Goal: Task Accomplishment & Management: Manage account settings

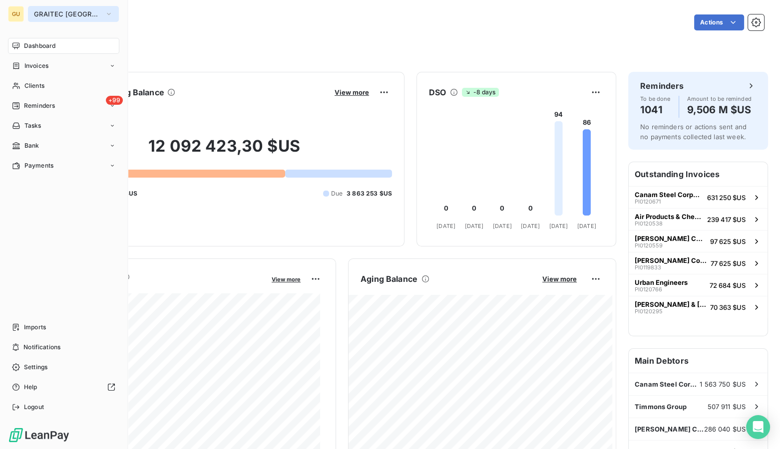
click at [71, 11] on span "GRAITEC [GEOGRAPHIC_DATA]" at bounding box center [67, 14] width 67 height 8
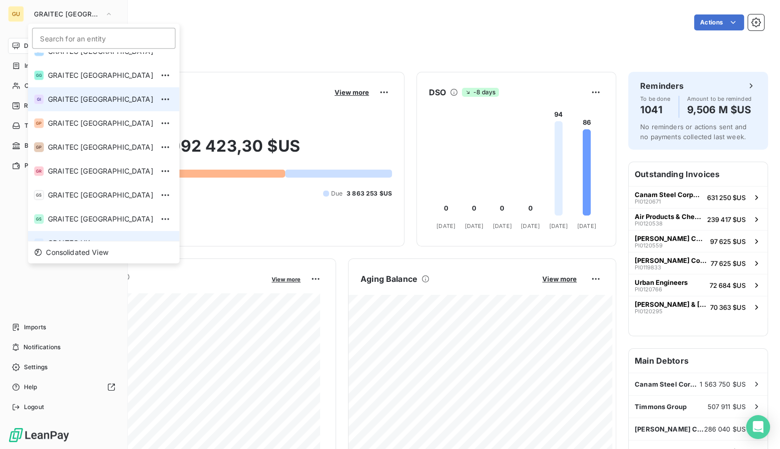
scroll to position [8, 0]
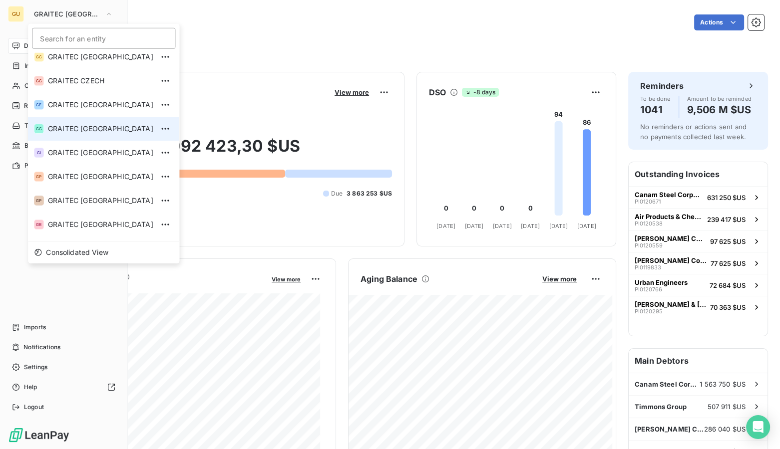
click at [88, 128] on span "GRAITEC [GEOGRAPHIC_DATA]" at bounding box center [100, 129] width 105 height 10
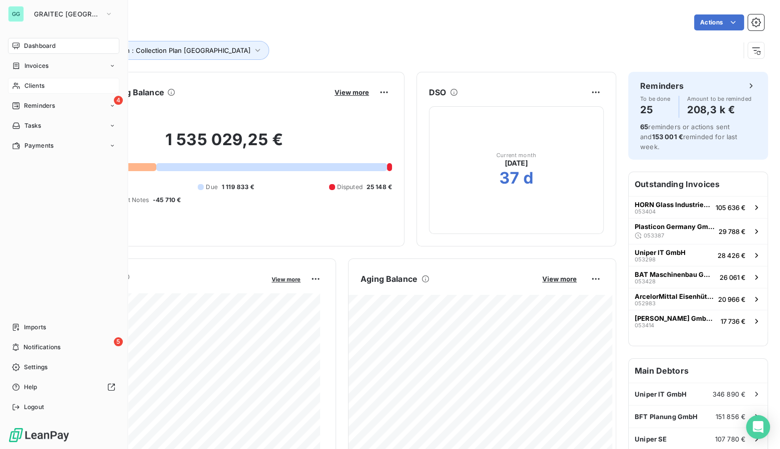
click at [37, 89] on span "Clients" at bounding box center [34, 85] width 20 height 9
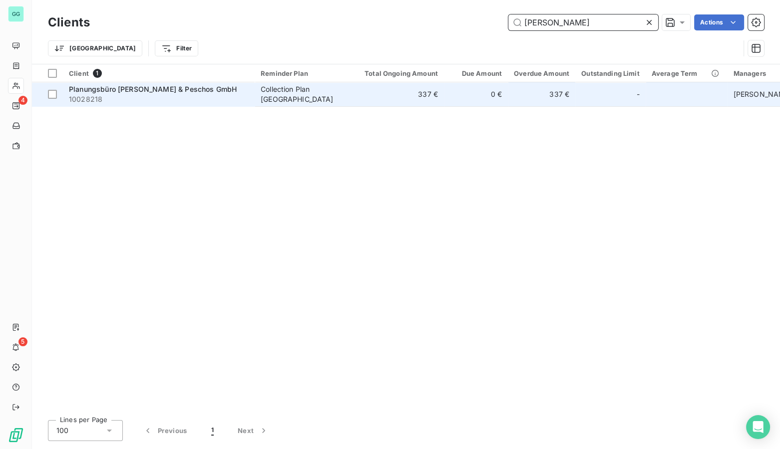
type input "Baumert"
click at [125, 93] on div "Planungsbüro Baumert & Peschos GmbH" at bounding box center [159, 89] width 180 height 10
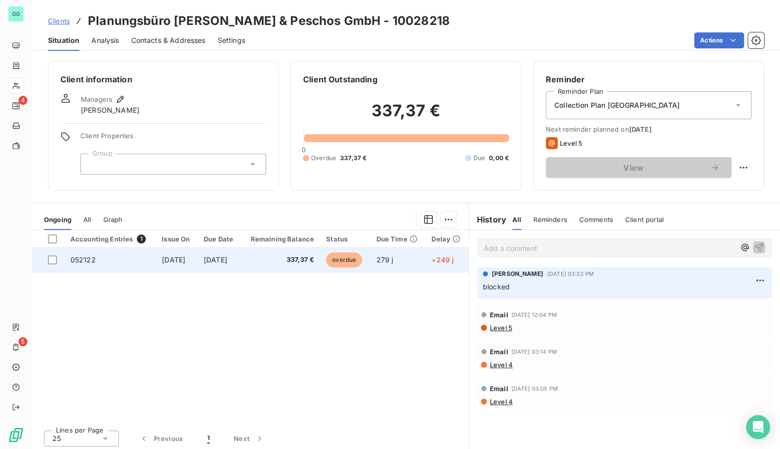
click at [176, 257] on span "Dec 10, 2024" at bounding box center [173, 260] width 23 height 8
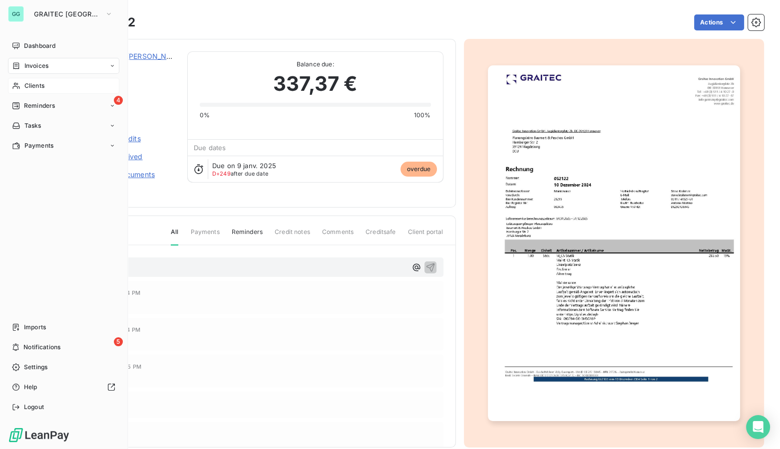
click at [36, 62] on span "Invoices" at bounding box center [36, 65] width 24 height 9
click at [40, 68] on span "Invoices" at bounding box center [36, 65] width 24 height 9
click at [35, 86] on span "Invoices" at bounding box center [36, 85] width 24 height 9
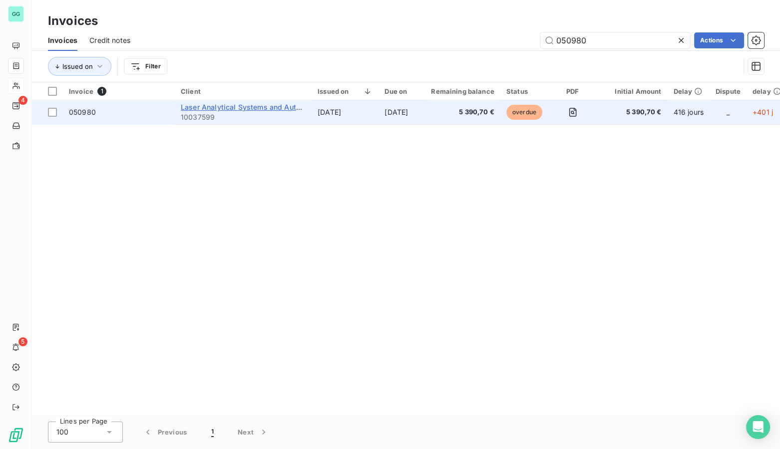
click at [190, 105] on span "Laser Analytical Systems and Automation" at bounding box center [252, 107] width 142 height 8
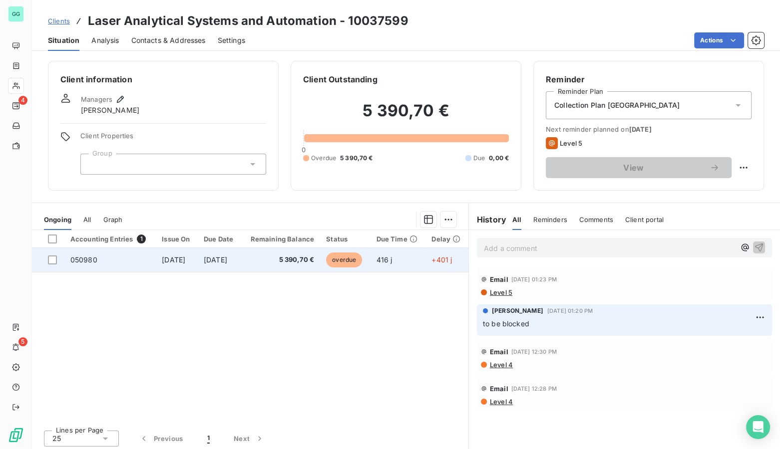
click at [220, 259] on span "Aug 10, 2024" at bounding box center [215, 260] width 23 height 8
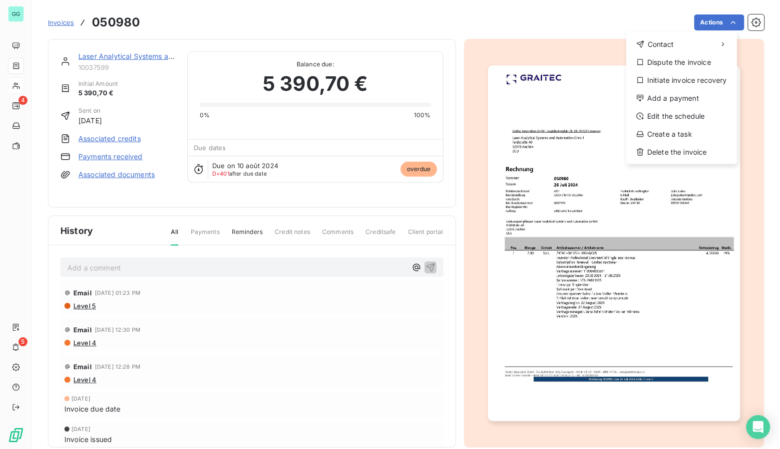
click at [102, 54] on html "GG 4 5 Invoices 050980 Actions Contact Dispute the invoice Initiate invoice rec…" at bounding box center [390, 224] width 780 height 449
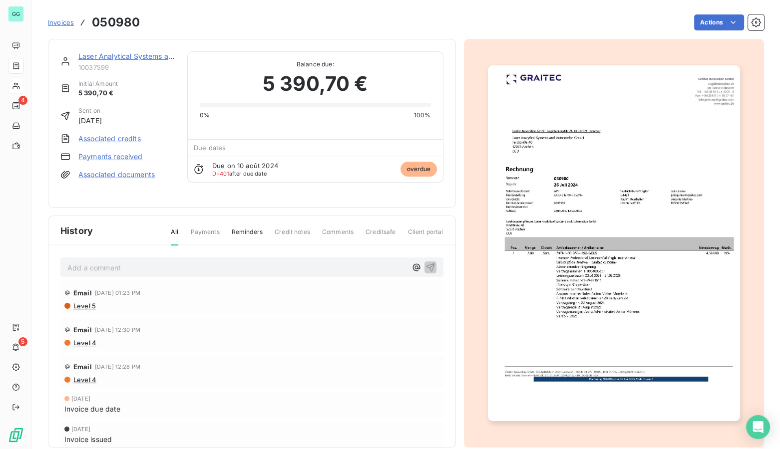
click at [135, 58] on link "Laser Analytical Systems and Automation" at bounding box center [147, 56] width 139 height 8
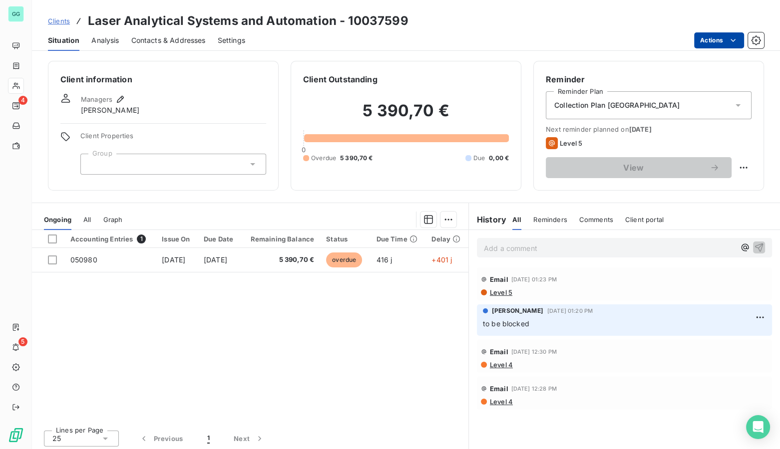
click at [715, 44] on html "GG 4 5 Clients Laser Analytical Systems and Automation - 10037599 Situation Ana…" at bounding box center [390, 224] width 780 height 449
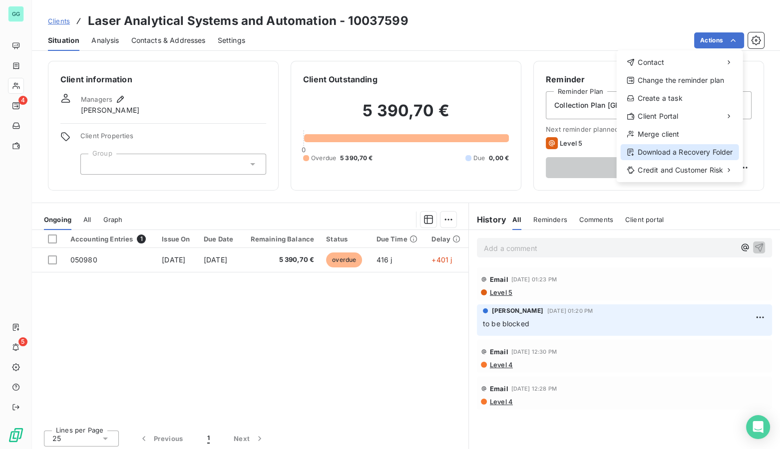
click at [678, 149] on div "Download a Recovery Folder" at bounding box center [680, 152] width 118 height 16
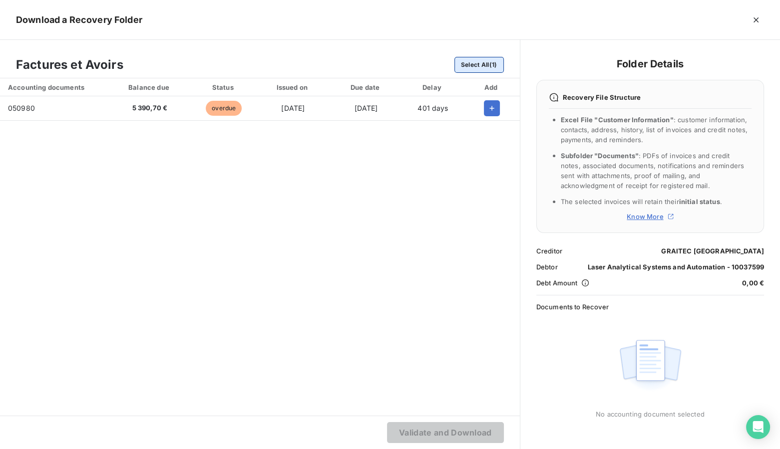
click at [476, 62] on button "Select All (1)" at bounding box center [478, 65] width 49 height 16
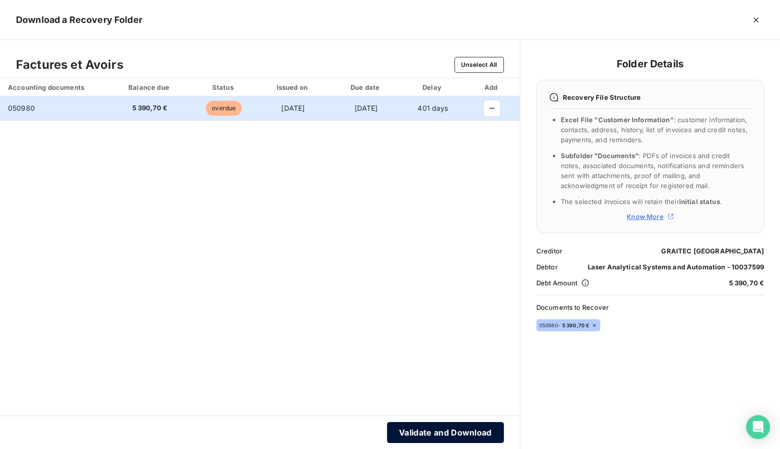
click at [439, 433] on button "Validate and Download" at bounding box center [445, 432] width 117 height 21
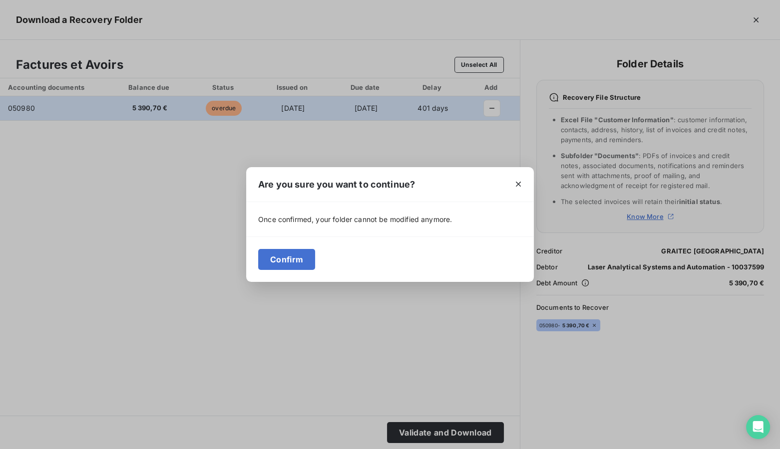
click at [275, 248] on div "Confirm" at bounding box center [390, 259] width 288 height 45
click at [275, 264] on button "Confirm" at bounding box center [286, 259] width 57 height 21
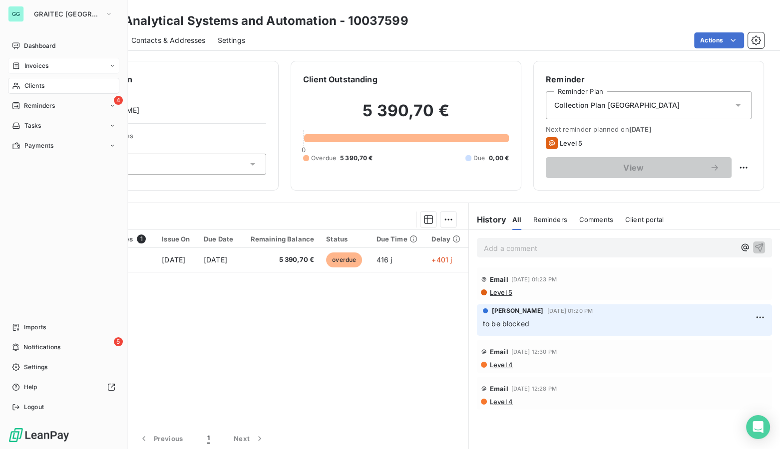
click at [47, 62] on span "Invoices" at bounding box center [36, 65] width 24 height 9
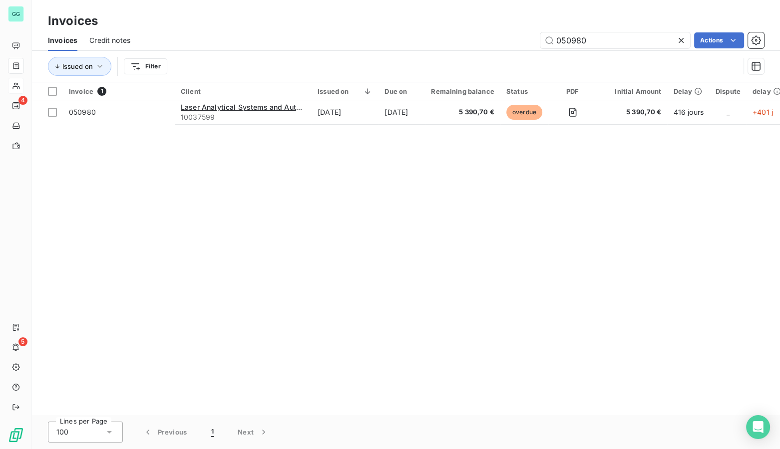
drag, startPoint x: 632, startPoint y: 45, endPoint x: 467, endPoint y: 45, distance: 164.8
click at [467, 45] on div "050980 Actions" at bounding box center [453, 40] width 622 height 16
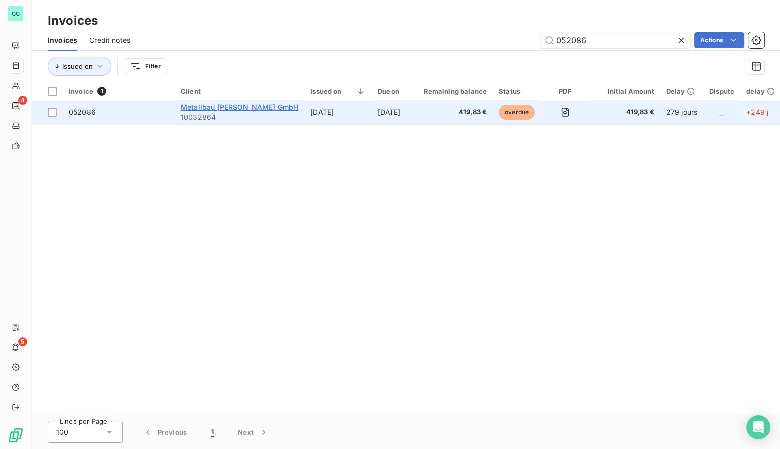
type input "052086"
click at [214, 110] on span "Metallbau Andreas Eisele GmbH" at bounding box center [239, 107] width 117 height 8
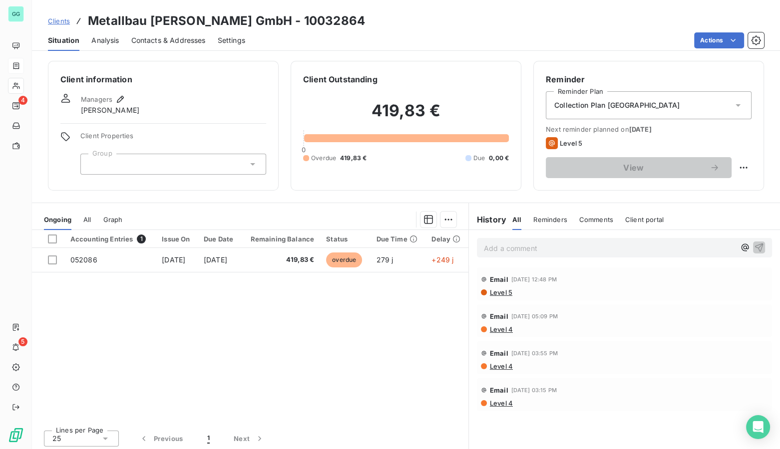
click at [569, 246] on p "Add a comment ﻿" at bounding box center [609, 248] width 251 height 12
click at [754, 248] on icon "button" at bounding box center [759, 247] width 10 height 10
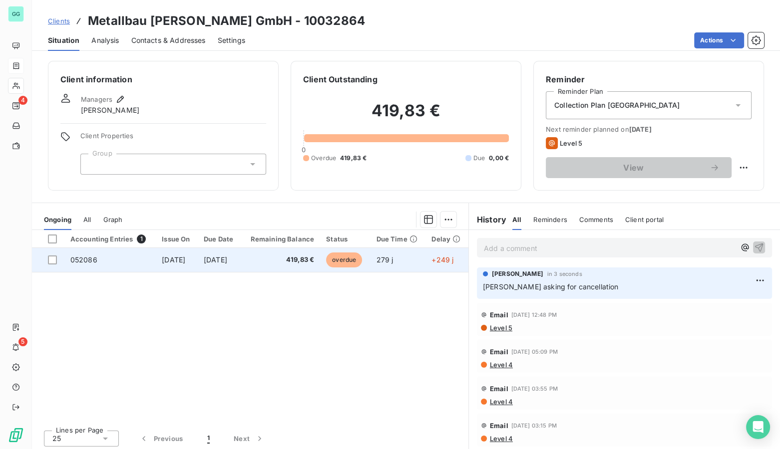
click at [223, 260] on span "Jan 9, 2025" at bounding box center [215, 260] width 23 height 8
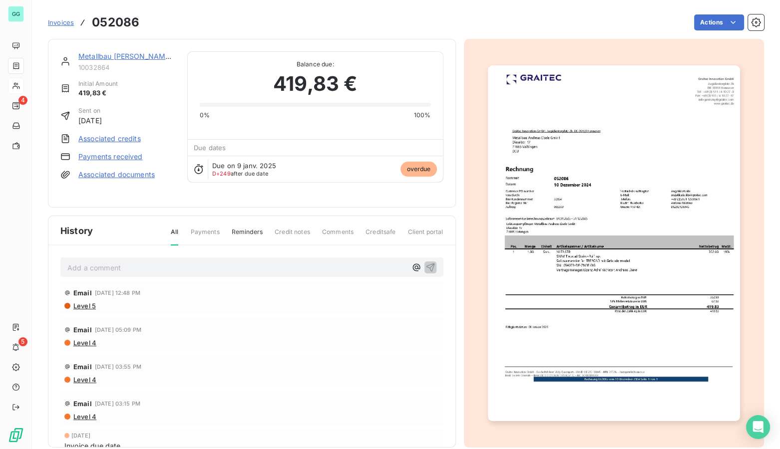
click at [173, 262] on p "Add a comment ﻿" at bounding box center [236, 268] width 339 height 12
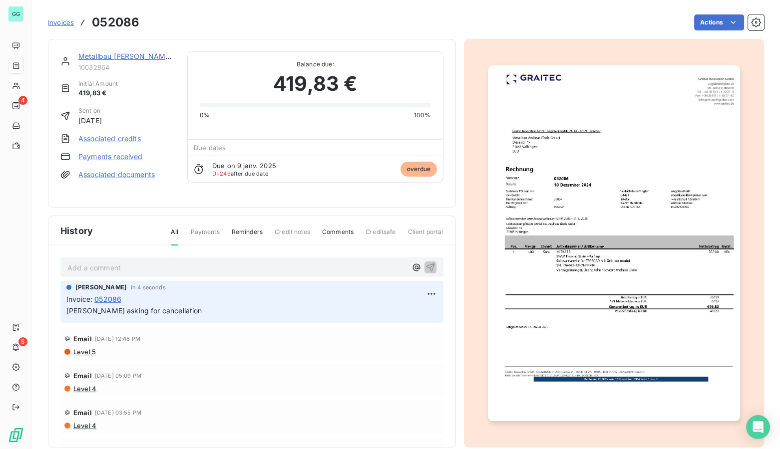
click at [646, 212] on img "button" at bounding box center [614, 243] width 252 height 356
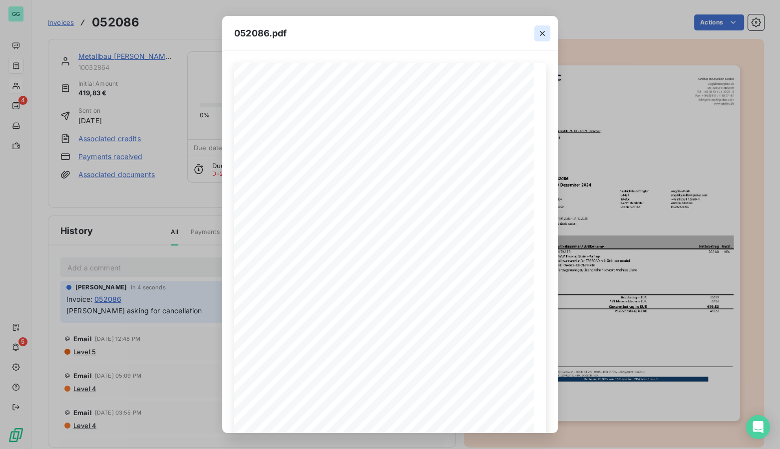
click at [542, 29] on icon "button" at bounding box center [542, 33] width 10 height 10
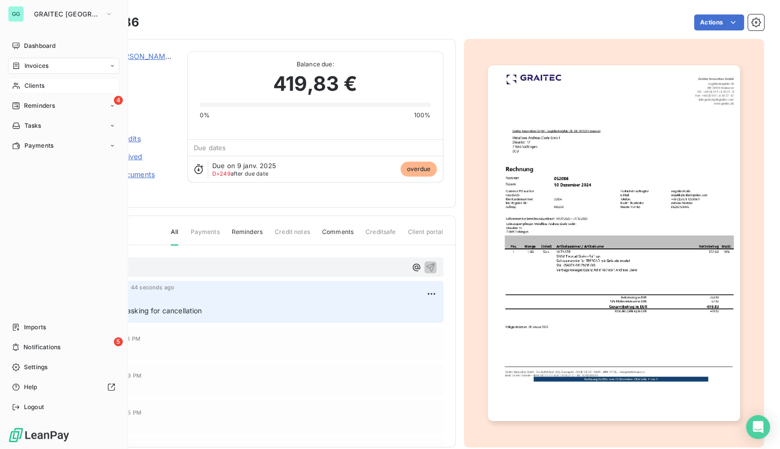
drag, startPoint x: 23, startPoint y: 70, endPoint x: 46, endPoint y: 65, distance: 23.6
click at [23, 70] on div "Invoices" at bounding box center [63, 66] width 111 height 16
click at [36, 69] on span "Invoices" at bounding box center [36, 65] width 24 height 9
click at [25, 86] on span "Clients" at bounding box center [34, 85] width 20 height 9
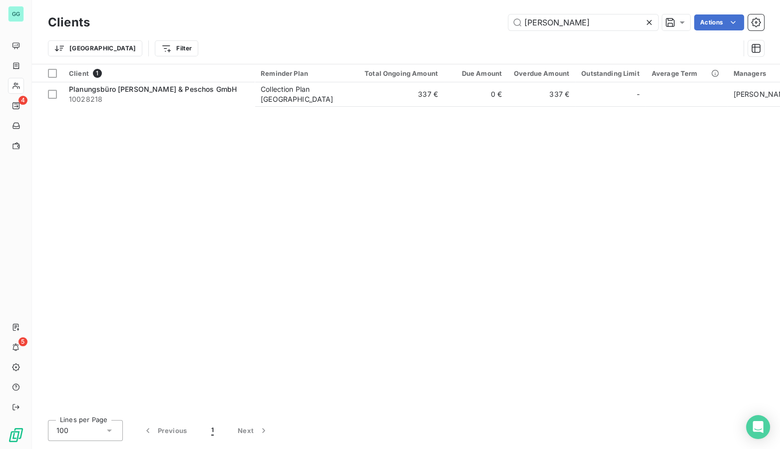
drag, startPoint x: 561, startPoint y: 23, endPoint x: 350, endPoint y: 29, distance: 211.3
click at [364, 25] on div "Baumert Actions" at bounding box center [433, 22] width 662 height 16
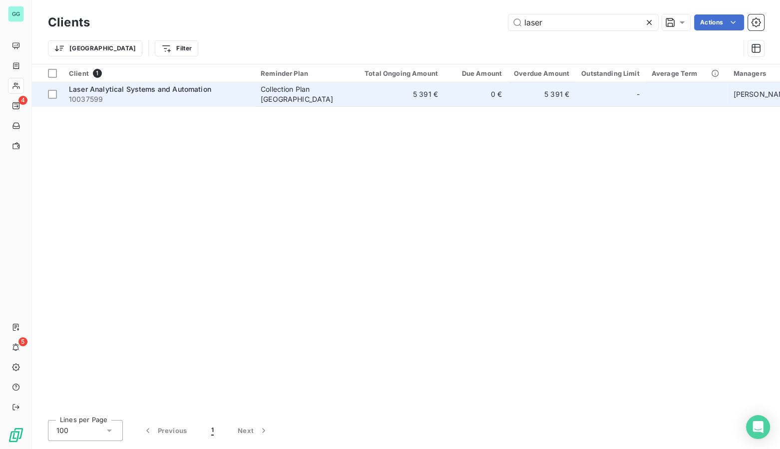
type input "laser"
click at [160, 93] on span "Laser Analytical Systems and Automation" at bounding box center [140, 89] width 142 height 8
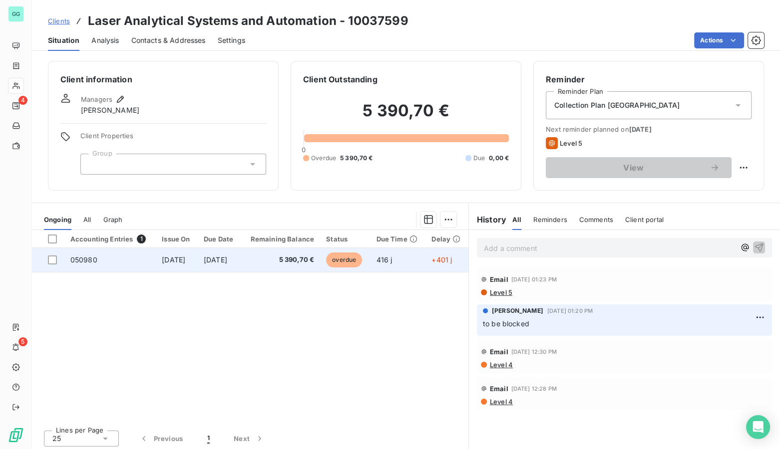
click at [85, 259] on span "050980" at bounding box center [83, 260] width 27 height 8
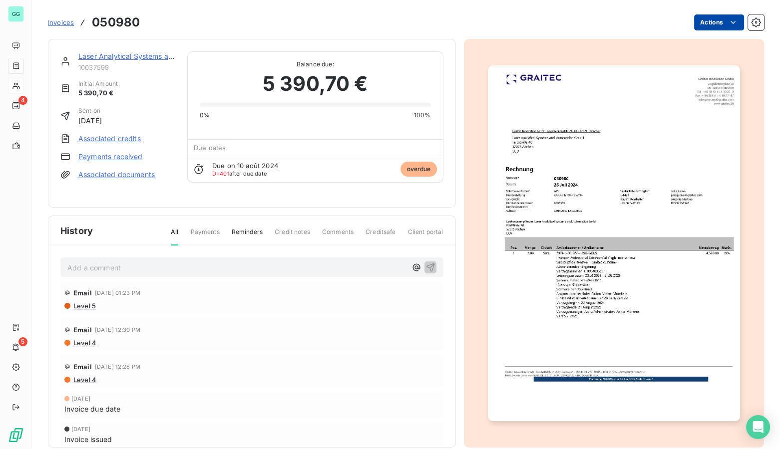
click at [719, 15] on html "GG 4 5 Invoices 050980 Actions Laser Analytical Systems and Automation 10037599…" at bounding box center [390, 224] width 780 height 449
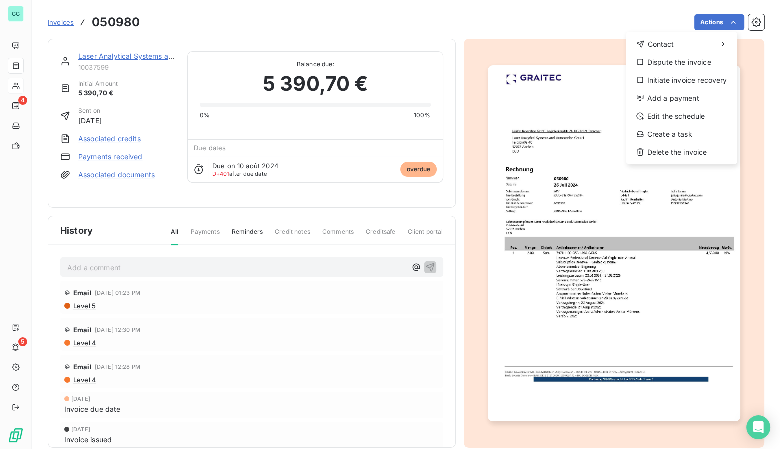
click at [59, 22] on html "GG 4 5 Invoices 050980 Actions Contact Dispute the invoice Initiate invoice rec…" at bounding box center [390, 224] width 780 height 449
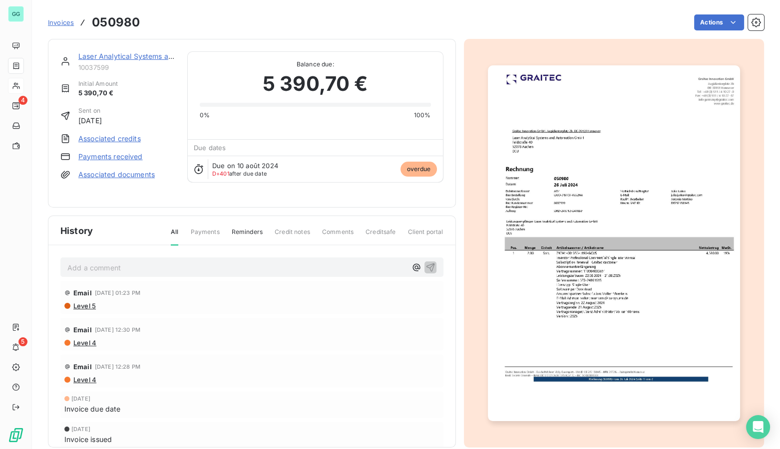
click at [103, 56] on link "Laser Analytical Systems and Automation" at bounding box center [147, 56] width 139 height 8
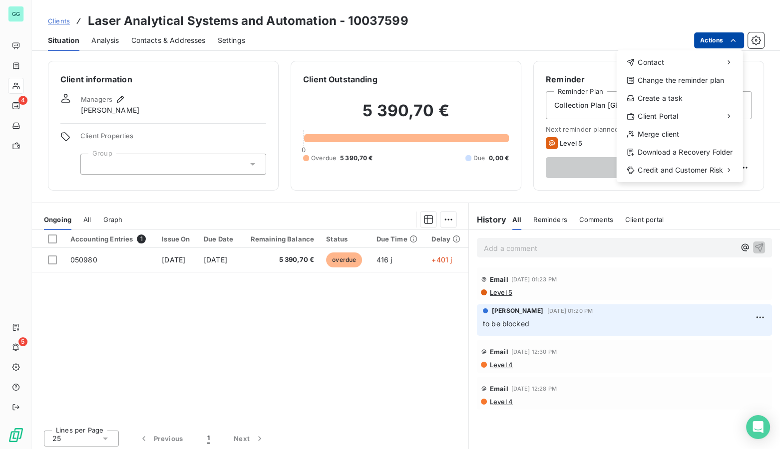
click at [717, 38] on html "GG 4 5 Clients Laser Analytical Systems and Automation - 10037599 Situation Ana…" at bounding box center [390, 224] width 780 height 449
click at [681, 154] on div "Download a Recovery Folder" at bounding box center [680, 152] width 118 height 16
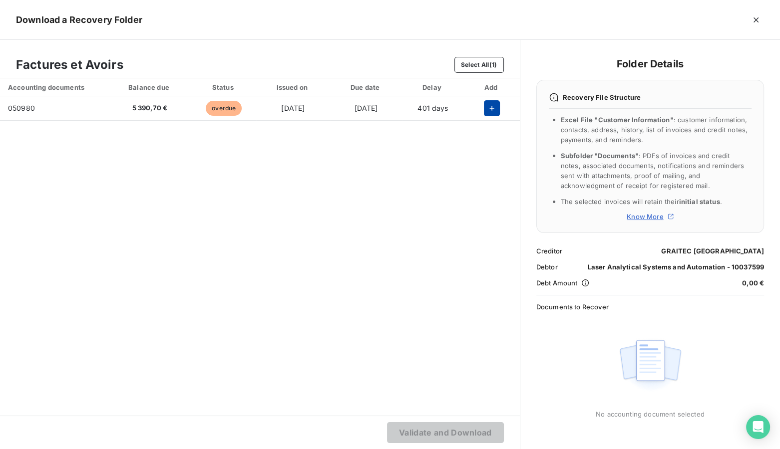
click at [484, 107] on button "button" at bounding box center [492, 108] width 16 height 16
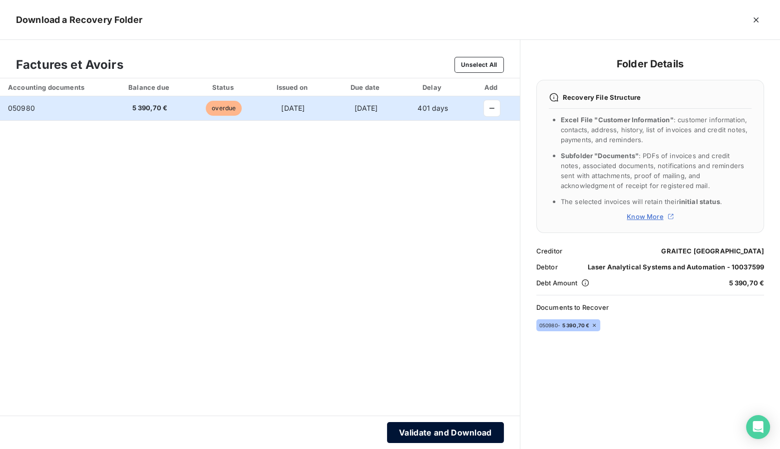
click at [466, 428] on button "Validate and Download" at bounding box center [445, 432] width 117 height 21
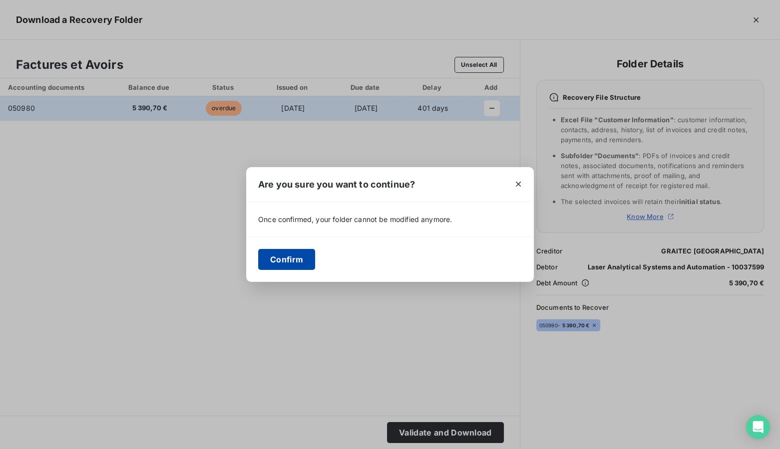
click at [290, 259] on button "Confirm" at bounding box center [286, 259] width 57 height 21
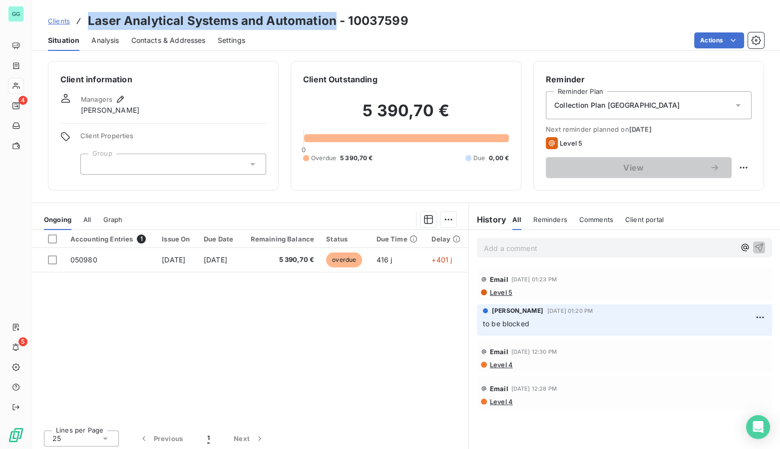
drag, startPoint x: 87, startPoint y: 19, endPoint x: 332, endPoint y: 24, distance: 244.8
click at [332, 24] on h3 "Laser Analytical Systems and Automation - 10037599" at bounding box center [248, 21] width 321 height 18
copy h3 "Laser Analytical Systems and Automation"
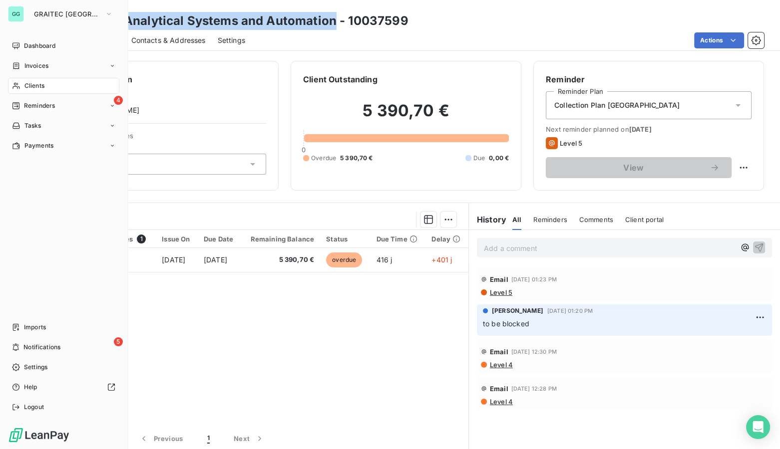
drag, startPoint x: 29, startPoint y: 82, endPoint x: 449, endPoint y: 59, distance: 420.1
click at [29, 82] on span "Clients" at bounding box center [34, 85] width 20 height 9
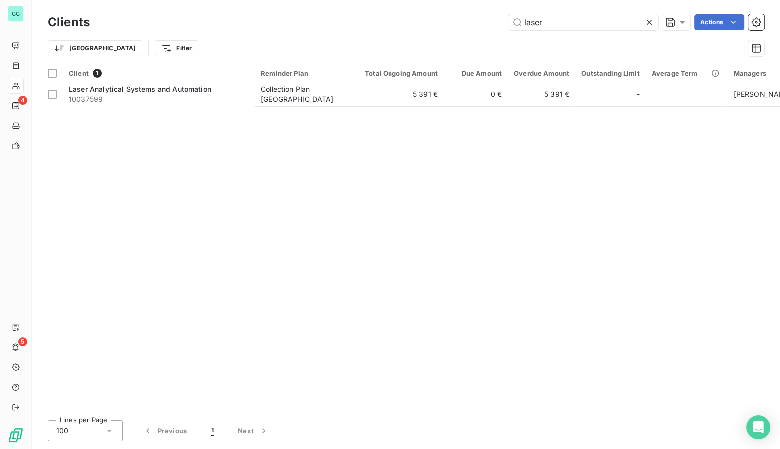
click at [646, 19] on icon at bounding box center [649, 22] width 10 height 10
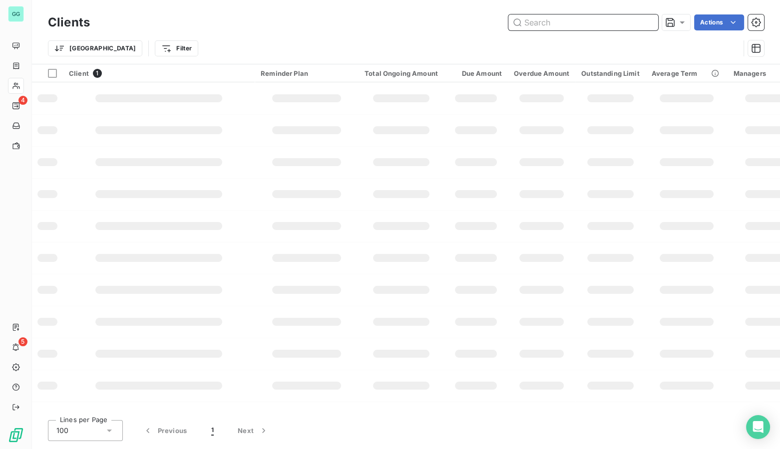
click at [579, 24] on input "text" at bounding box center [583, 22] width 150 height 16
paste input "Weimer Netz"
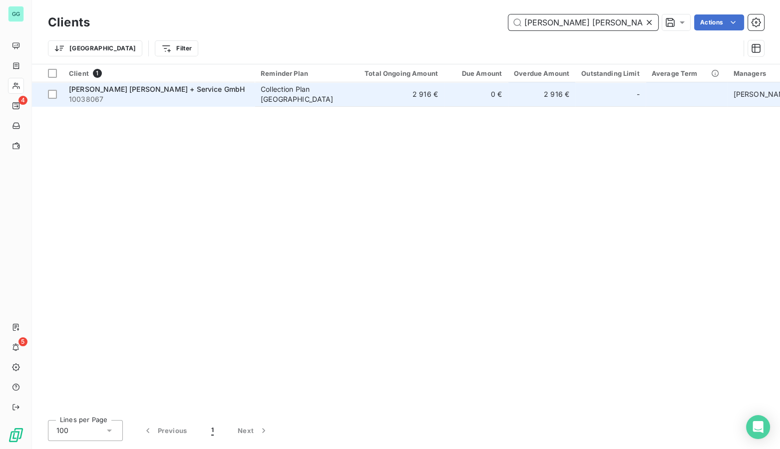
type input "Weimer Netz"
click at [153, 86] on span "WEIMER Netz + Service GmbH" at bounding box center [157, 89] width 176 height 8
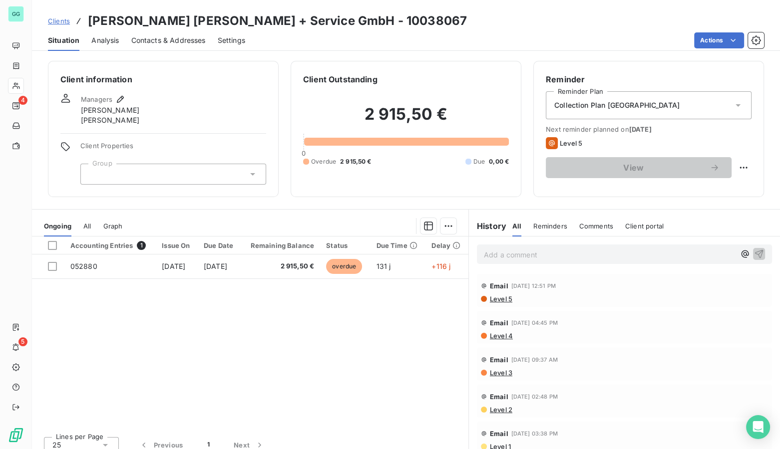
click at [172, 36] on span "Contacts & Addresses" at bounding box center [168, 40] width 74 height 10
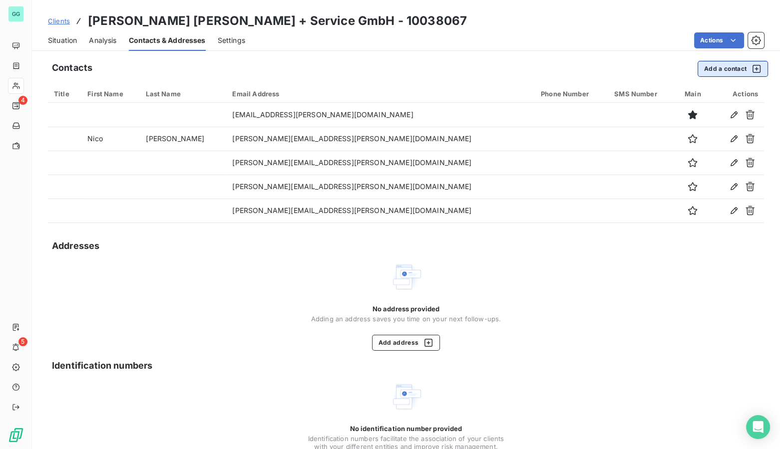
click at [709, 72] on button "Add a contact" at bounding box center [733, 69] width 70 height 16
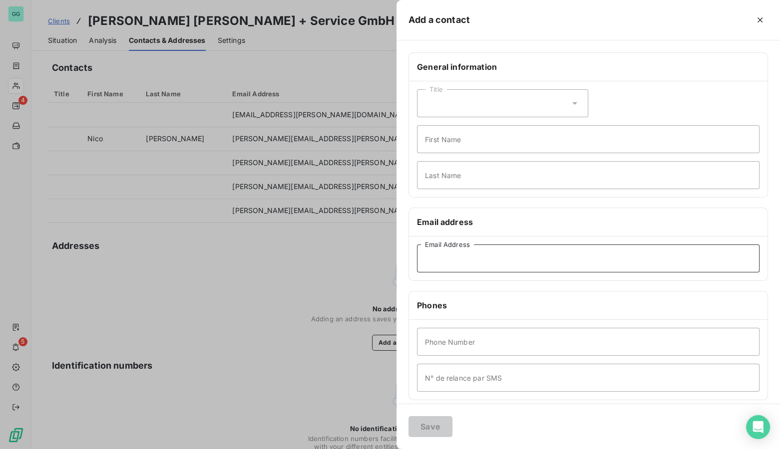
click at [464, 262] on input "Email Address" at bounding box center [588, 259] width 343 height 28
paste input "rechnungen@weimer-netzbau.de"
type input "rechnungen@weimer-netzbau.de"
click at [429, 424] on button "Save" at bounding box center [431, 426] width 44 height 21
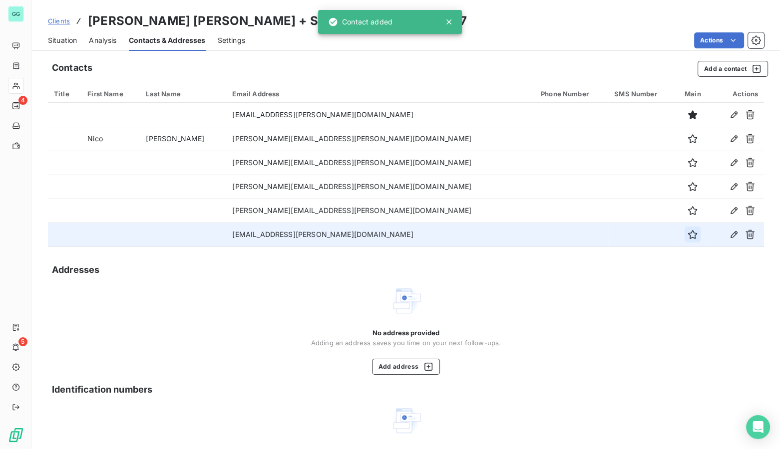
click at [685, 234] on button "button" at bounding box center [693, 235] width 16 height 16
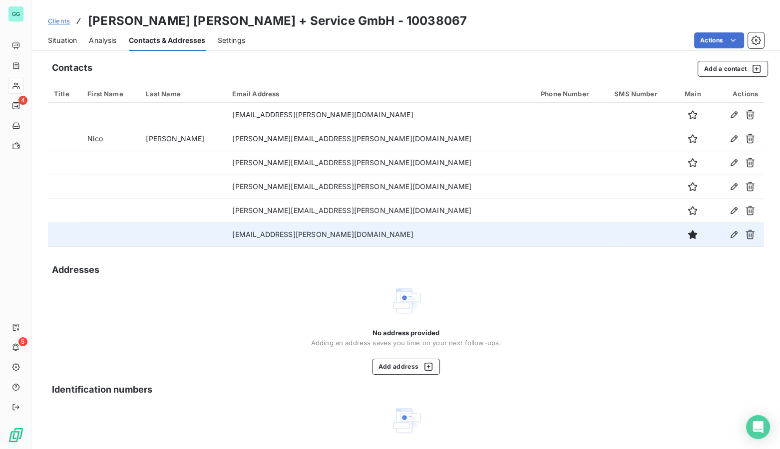
click at [51, 23] on span "Clients" at bounding box center [59, 21] width 22 height 8
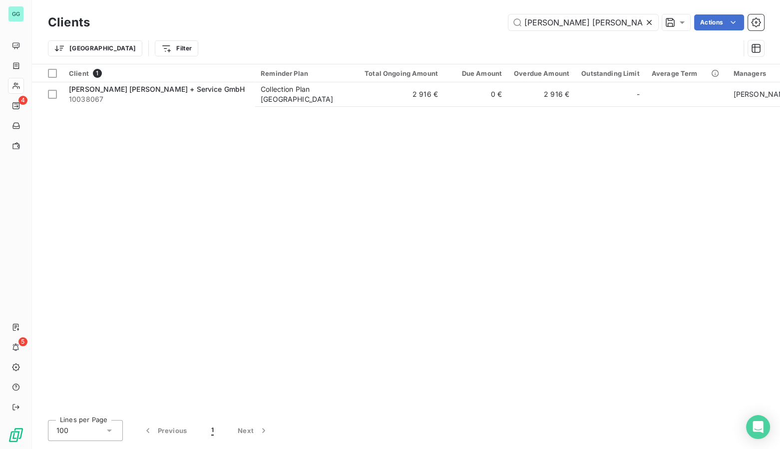
drag, startPoint x: 577, startPoint y: 22, endPoint x: 478, endPoint y: 24, distance: 99.4
click at [483, 24] on div "Weimer Netz Actions" at bounding box center [433, 22] width 662 height 16
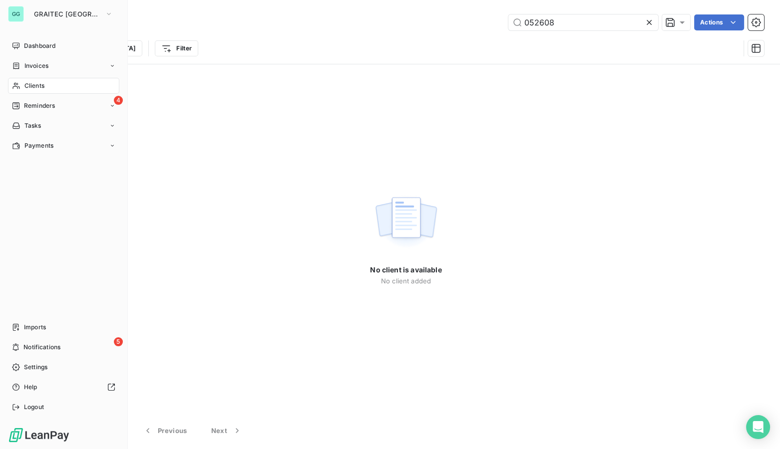
type input "052608"
click at [39, 63] on span "Invoices" at bounding box center [36, 65] width 24 height 9
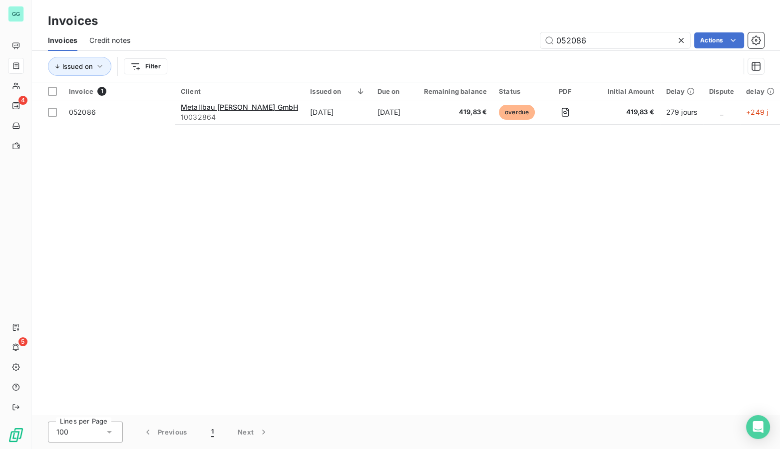
click at [497, 42] on div "052086 Actions" at bounding box center [453, 40] width 622 height 16
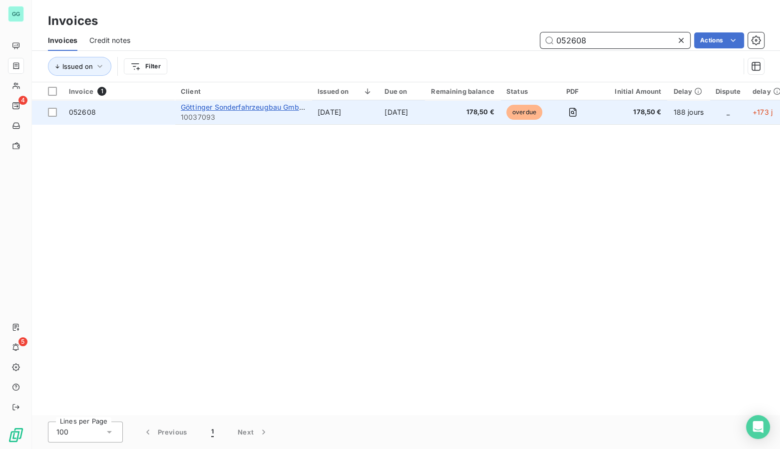
type input "052608"
click at [198, 109] on span "Göttinger Sonderfahrzeugbau GmbH & Co.KG" at bounding box center [276, 107] width 191 height 8
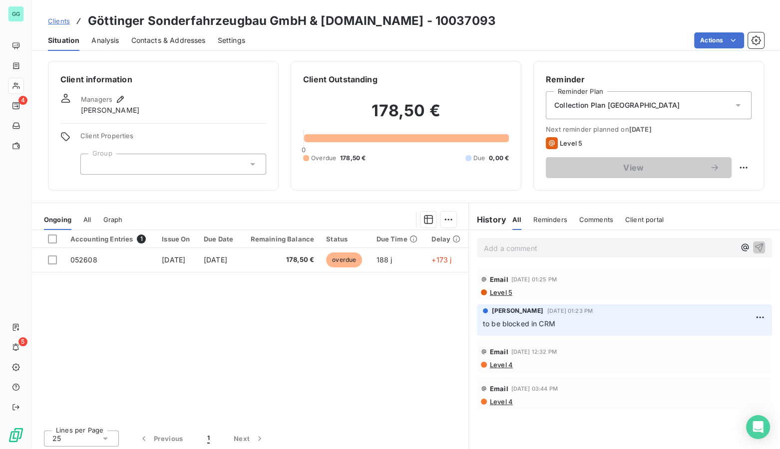
click at [564, 248] on p "Add a comment ﻿" at bounding box center [609, 248] width 251 height 12
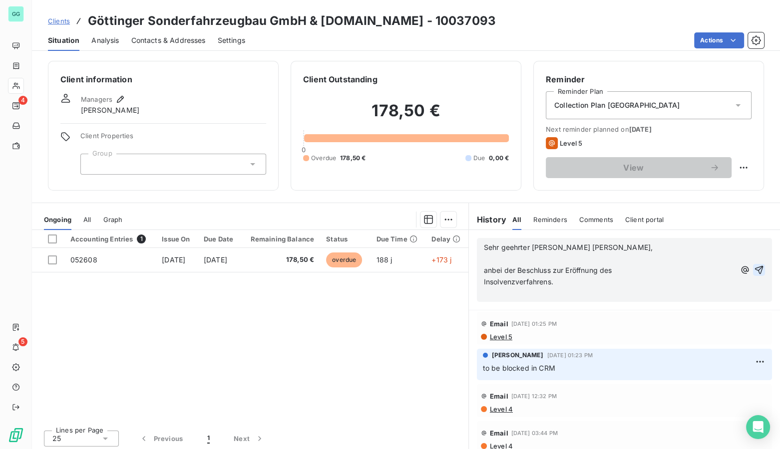
click at [754, 270] on icon "button" at bounding box center [759, 270] width 10 height 10
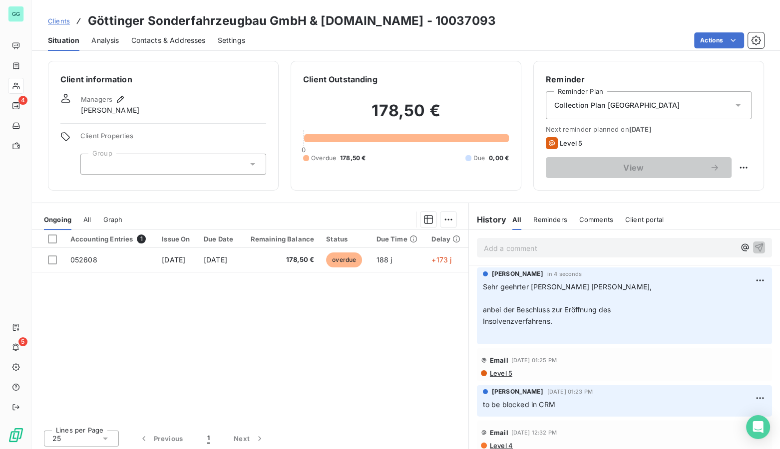
click at [100, 35] on span "Analysis" at bounding box center [104, 40] width 27 height 10
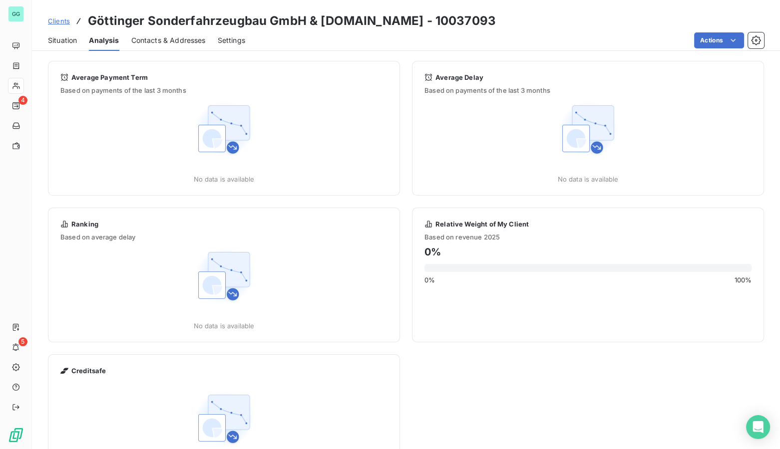
click at [162, 37] on span "Contacts & Addresses" at bounding box center [168, 40] width 74 height 10
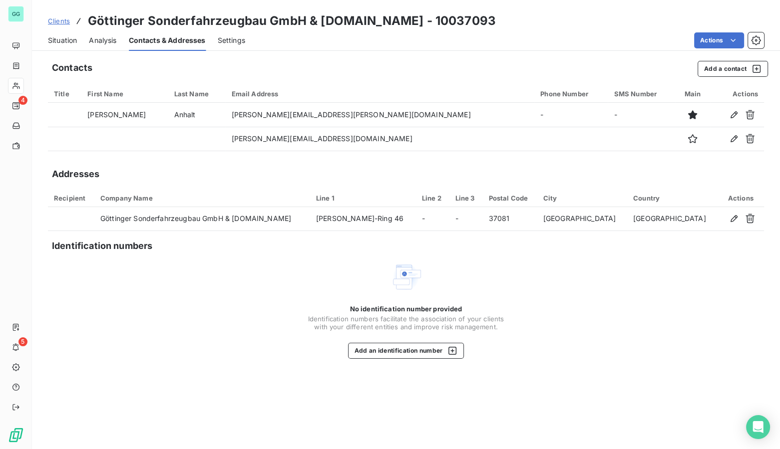
click at [240, 38] on span "Settings" at bounding box center [231, 40] width 27 height 10
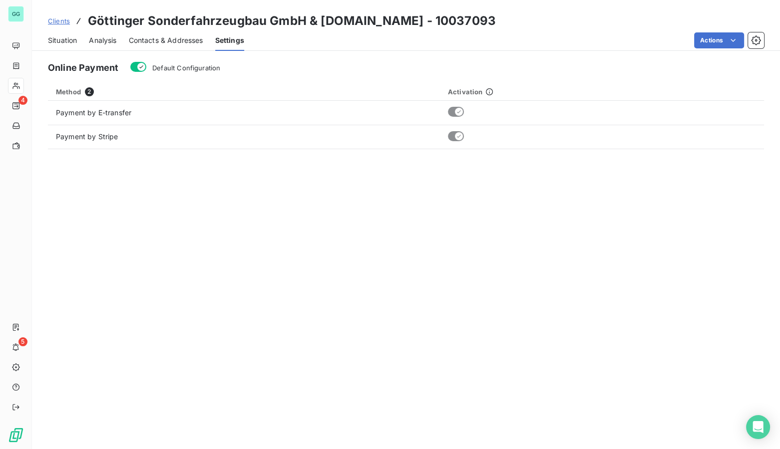
click at [68, 42] on span "Situation" at bounding box center [62, 40] width 29 height 10
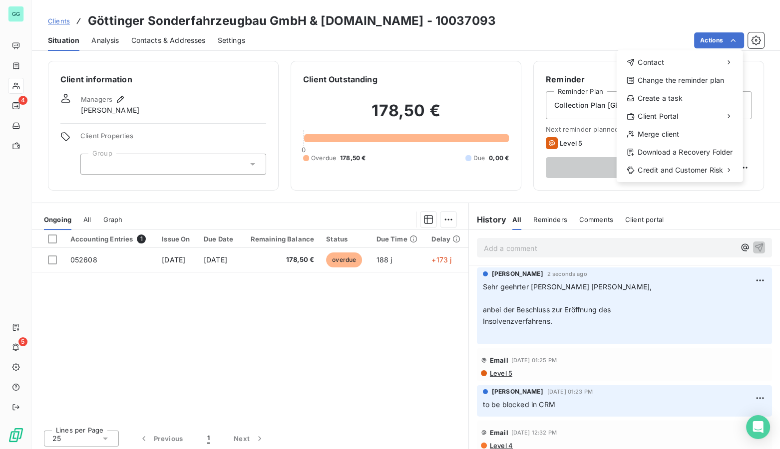
click at [71, 268] on html "GG 4 5 Clients Göttinger Sonderfahrzeugbau GmbH & Co.KG - 10037093 Situation An…" at bounding box center [390, 224] width 780 height 449
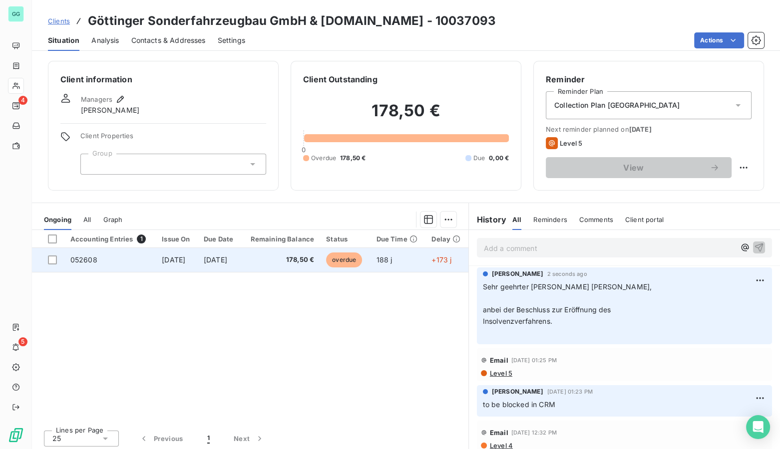
click at [77, 262] on span "052608" at bounding box center [83, 260] width 27 height 8
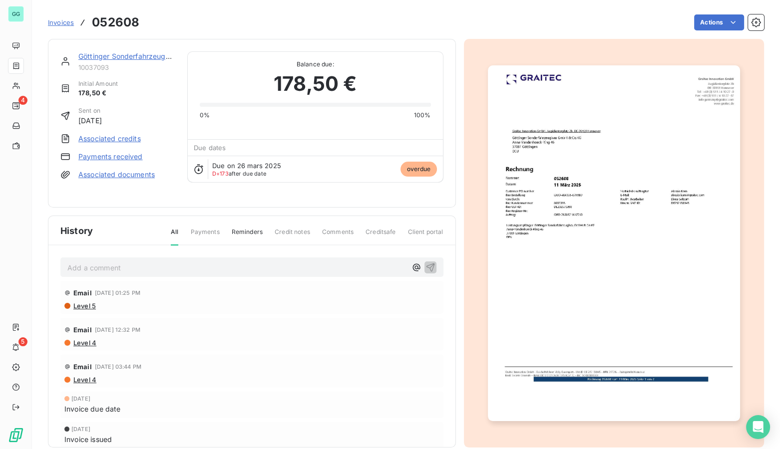
click at [105, 174] on link "Associated documents" at bounding box center [116, 175] width 76 height 10
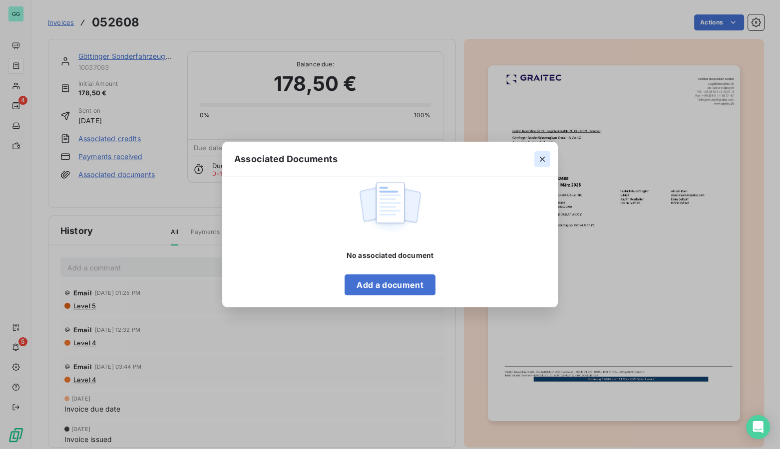
click at [546, 156] on icon "button" at bounding box center [542, 159] width 10 height 10
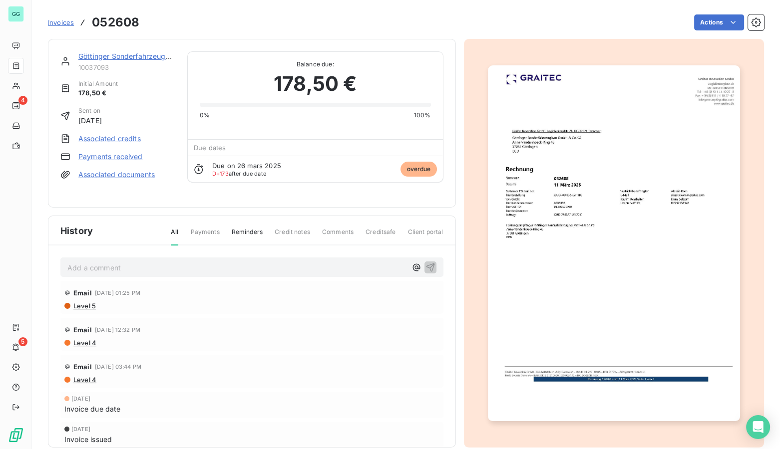
click at [283, 262] on p "Add a comment ﻿" at bounding box center [236, 268] width 339 height 12
click at [105, 172] on link "Associated documents" at bounding box center [116, 175] width 76 height 10
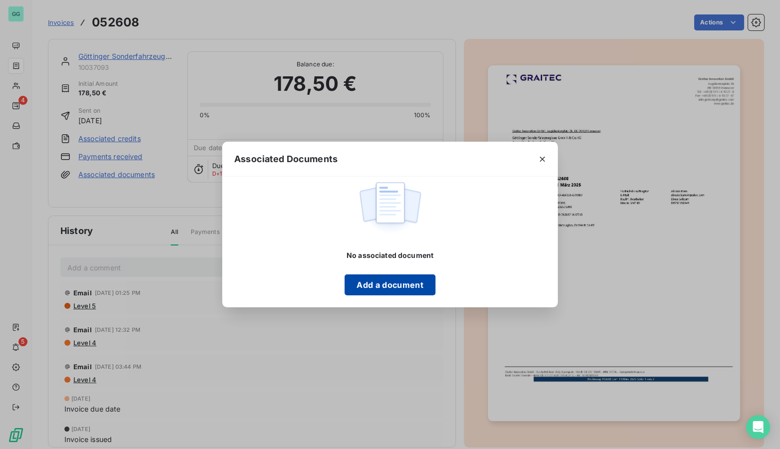
click at [374, 281] on button "Add a document" at bounding box center [390, 285] width 90 height 21
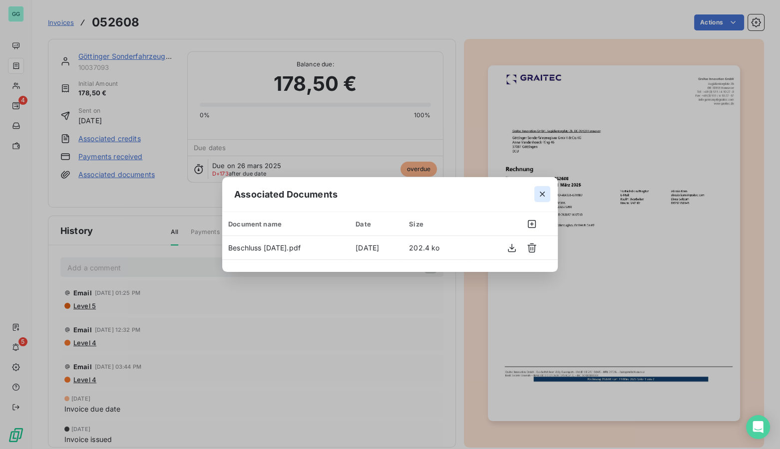
click at [545, 192] on icon "button" at bounding box center [542, 194] width 10 height 10
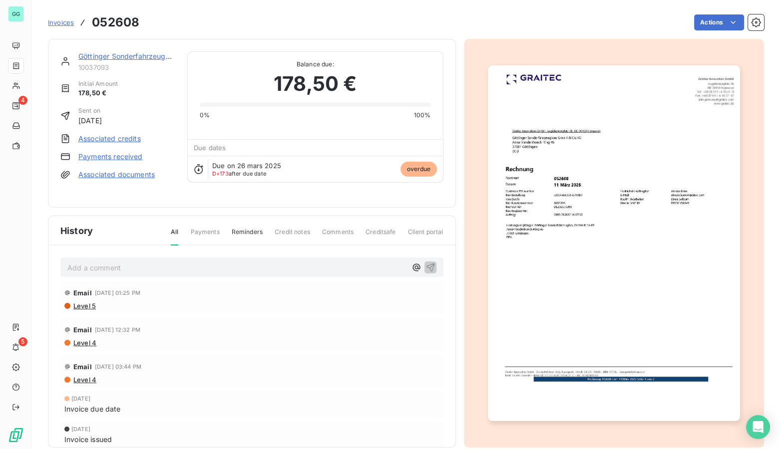
click at [116, 177] on link "Associated documents" at bounding box center [116, 175] width 76 height 10
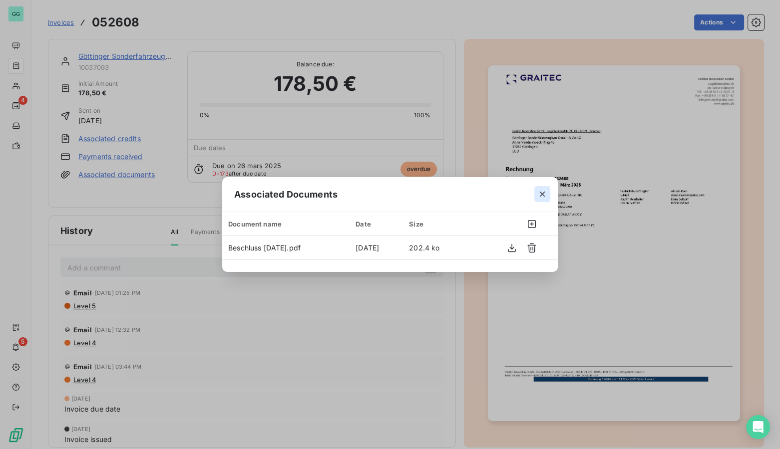
click at [538, 192] on icon "button" at bounding box center [542, 194] width 10 height 10
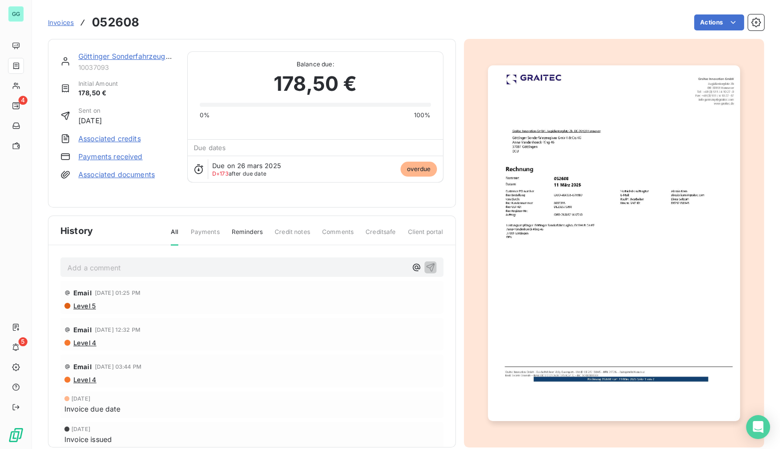
click at [114, 262] on p "Add a comment ﻿" at bounding box center [236, 268] width 339 height 12
click at [425, 262] on icon "button" at bounding box center [430, 267] width 10 height 10
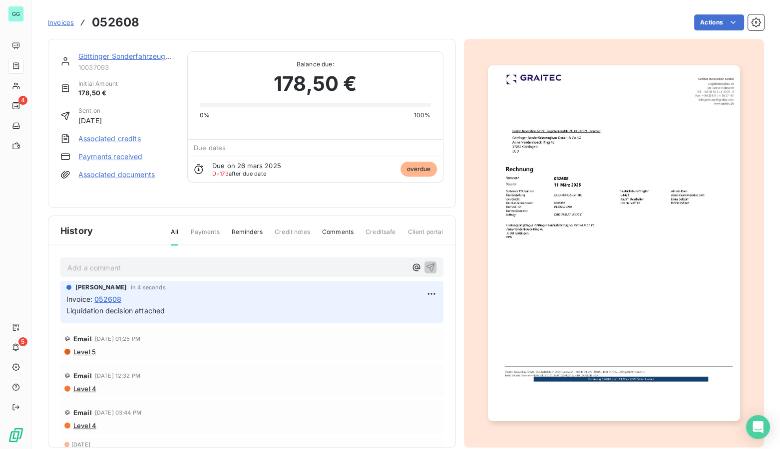
click at [539, 175] on img "button" at bounding box center [614, 243] width 252 height 356
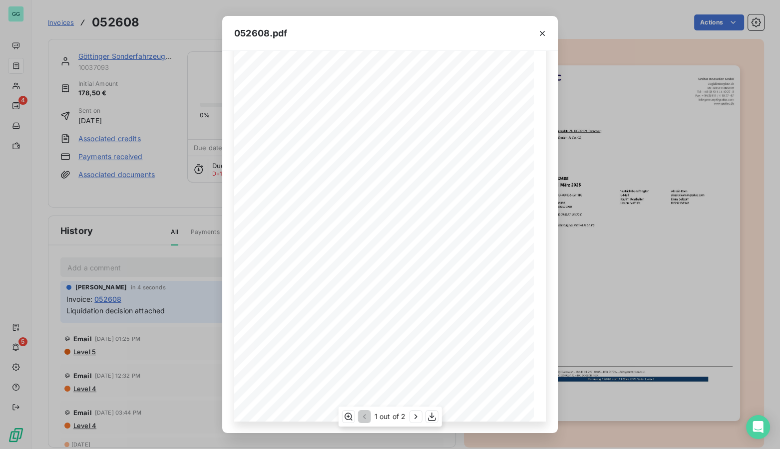
scroll to position [65, 0]
click at [414, 414] on icon "button" at bounding box center [415, 417] width 10 height 10
click at [539, 34] on icon "button" at bounding box center [542, 33] width 10 height 10
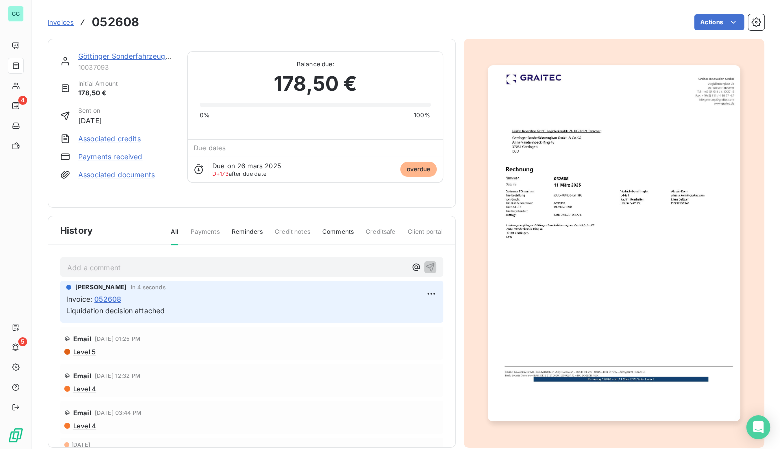
click at [108, 57] on link "Göttinger Sonderfahrzeugbau GmbH & Co.KG" at bounding box center [173, 56] width 191 height 8
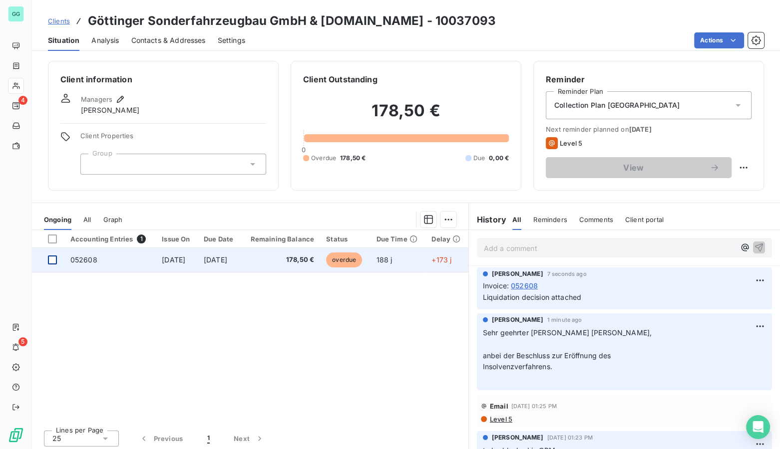
click at [53, 260] on div at bounding box center [52, 260] width 9 height 9
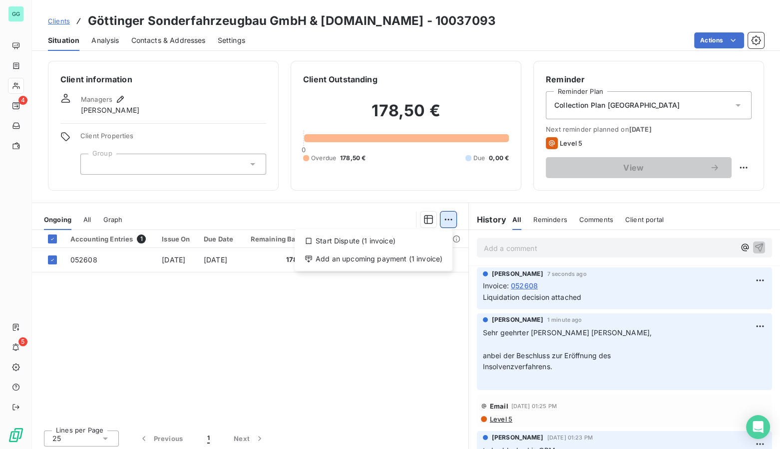
click at [441, 223] on html "GG 4 5 Clients Göttinger Sonderfahrzeugbau GmbH & Co.KG - 10037093 Situation An…" at bounding box center [390, 224] width 780 height 449
click at [356, 240] on div "Start Dispute (1 invoice)" at bounding box center [374, 241] width 150 height 16
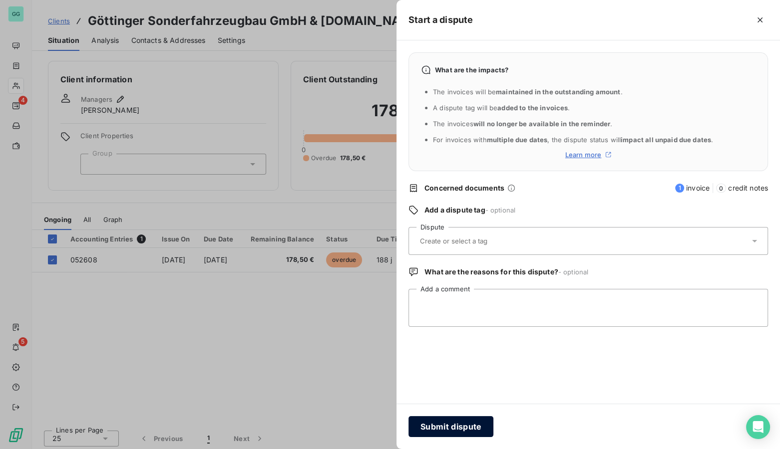
click at [448, 424] on button "Submit dispute" at bounding box center [451, 426] width 85 height 21
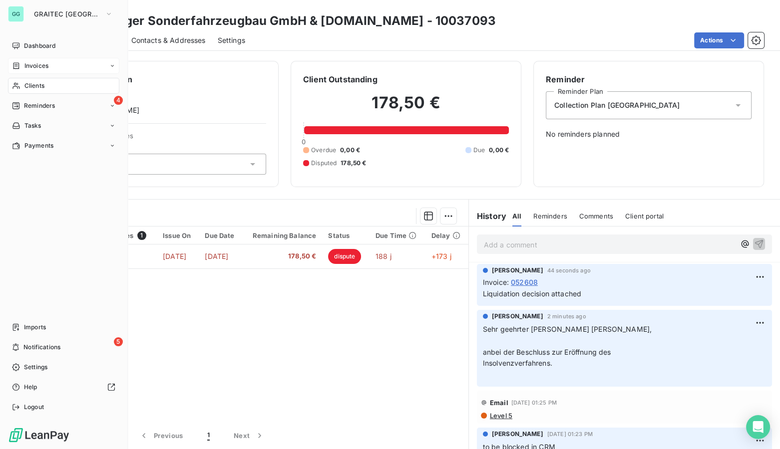
click at [38, 60] on div "Invoices" at bounding box center [63, 66] width 111 height 16
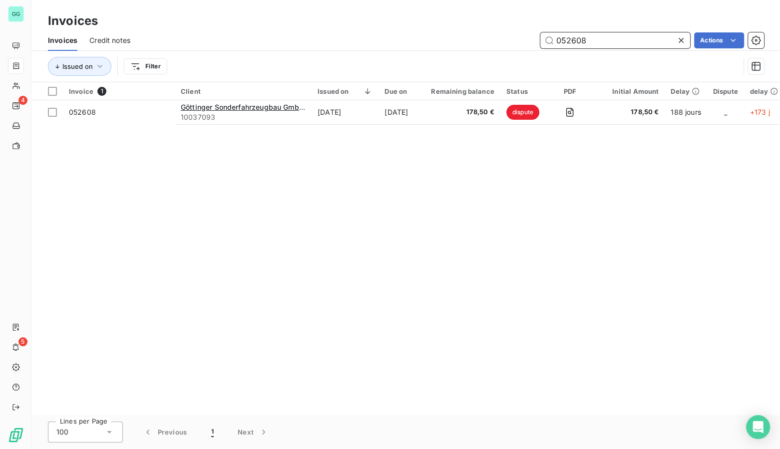
drag, startPoint x: 624, startPoint y: 32, endPoint x: 599, endPoint y: 40, distance: 25.6
click at [614, 36] on input "052608" at bounding box center [615, 40] width 150 height 16
drag, startPoint x: 549, startPoint y: 39, endPoint x: 491, endPoint y: 38, distance: 57.9
click at [494, 38] on div "052608 Actions" at bounding box center [453, 40] width 622 height 16
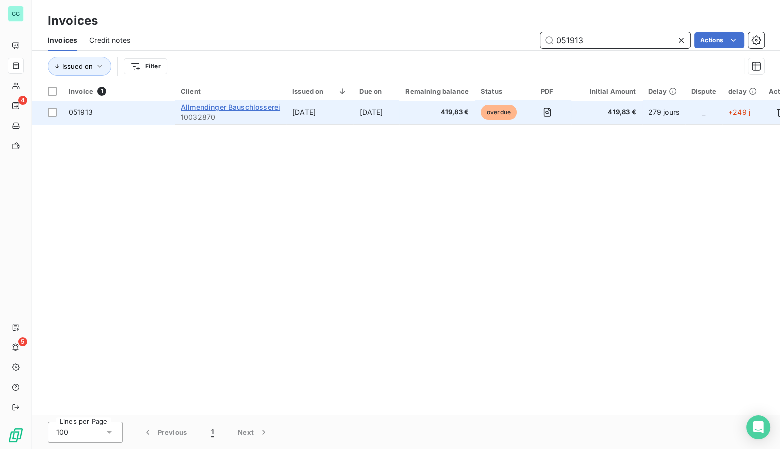
type input "051913"
click at [234, 106] on span "Allmendinger Bauschlosserei" at bounding box center [230, 107] width 99 height 8
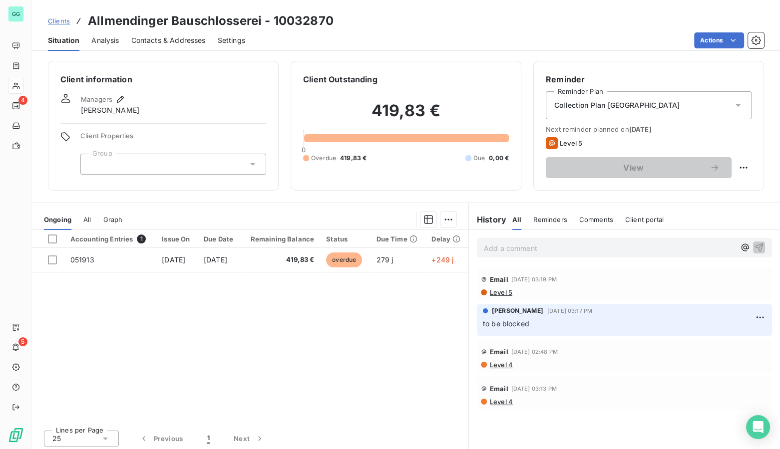
click at [172, 42] on span "Contacts & Addresses" at bounding box center [168, 40] width 74 height 10
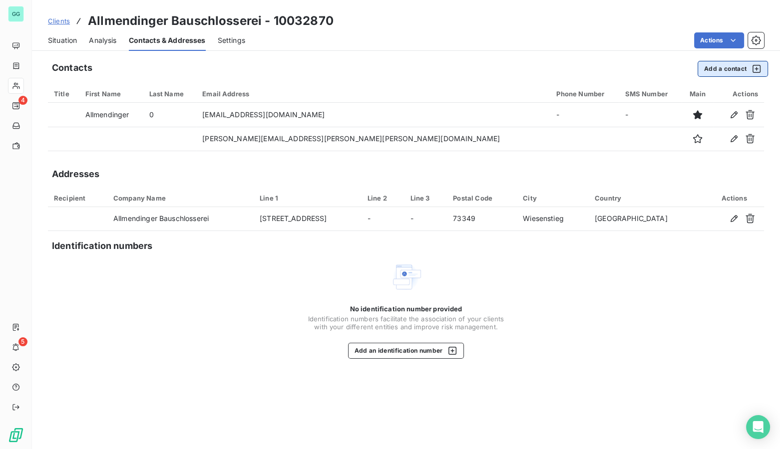
click at [717, 67] on button "Add a contact" at bounding box center [733, 69] width 70 height 16
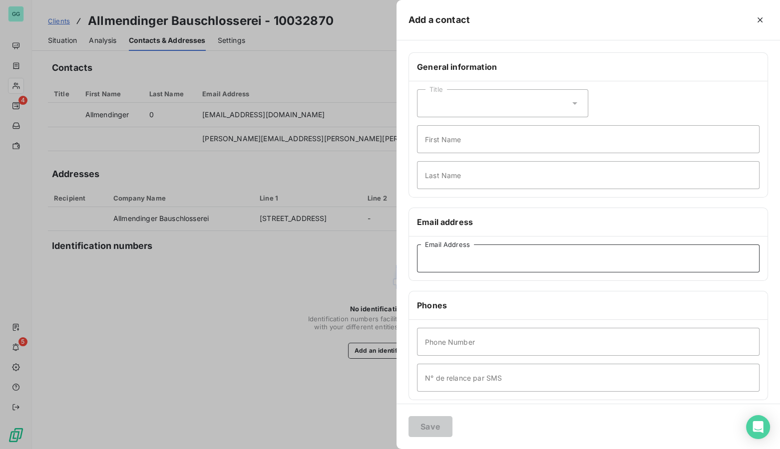
click at [460, 260] on input "Email Address" at bounding box center [588, 259] width 343 height 28
paste input "rechnung@allmendinger-schlosserei.de"
type input "rechnung@allmendinger-schlosserei.de"
click at [433, 428] on button "Save" at bounding box center [431, 426] width 44 height 21
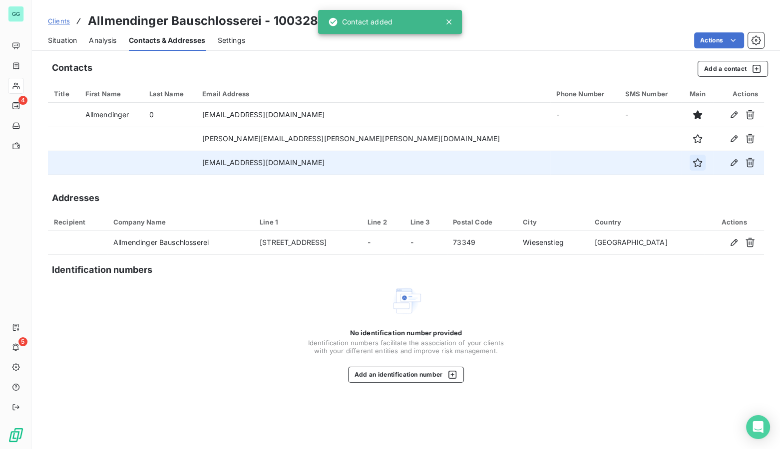
click at [693, 166] on icon "button" at bounding box center [697, 162] width 9 height 9
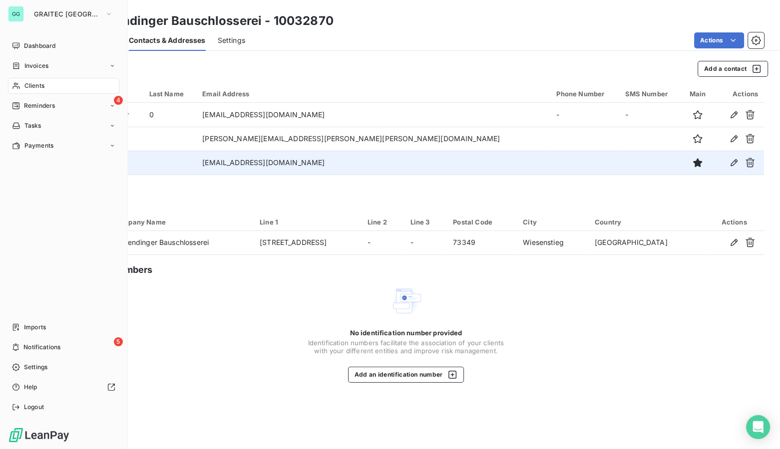
click at [29, 68] on span "Invoices" at bounding box center [36, 65] width 24 height 9
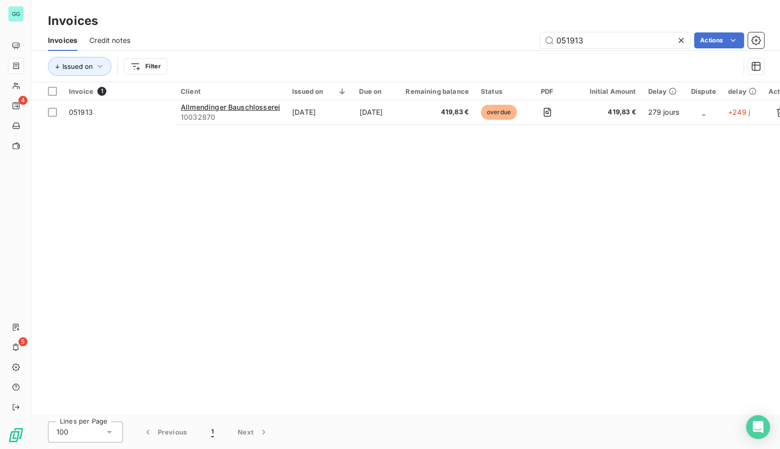
drag, startPoint x: 515, startPoint y: 42, endPoint x: 463, endPoint y: 42, distance: 52.4
click at [480, 42] on div "051913 Actions" at bounding box center [453, 40] width 622 height 16
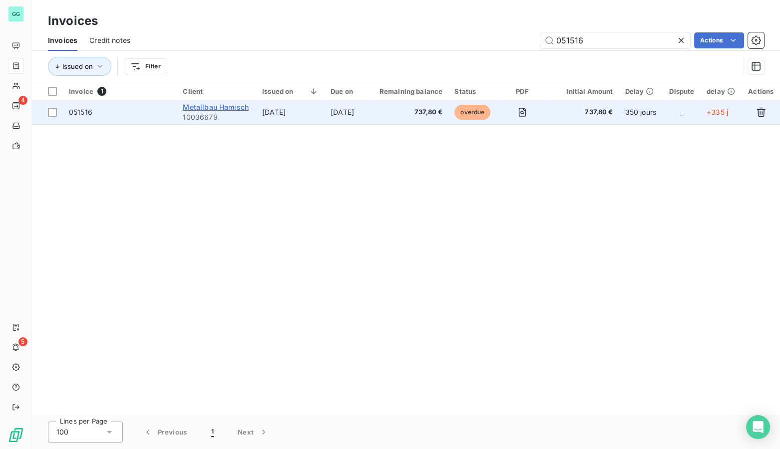
type input "051516"
click at [193, 103] on span "Metallbau Hamisch" at bounding box center [216, 107] width 66 height 8
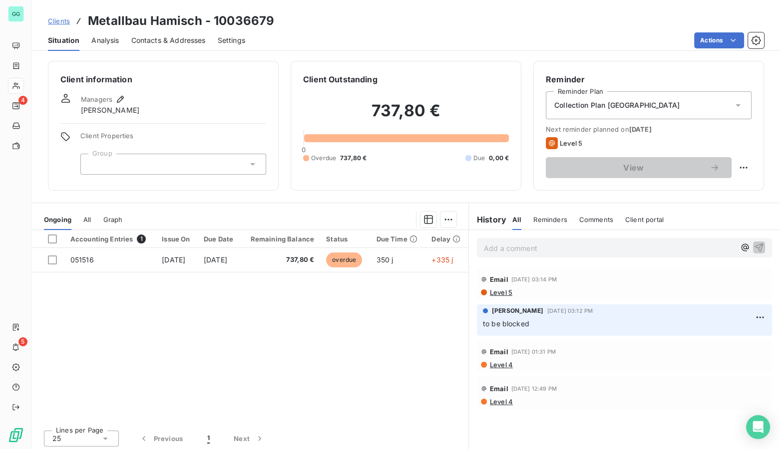
click at [527, 246] on p "Add a comment ﻿" at bounding box center [609, 248] width 251 height 12
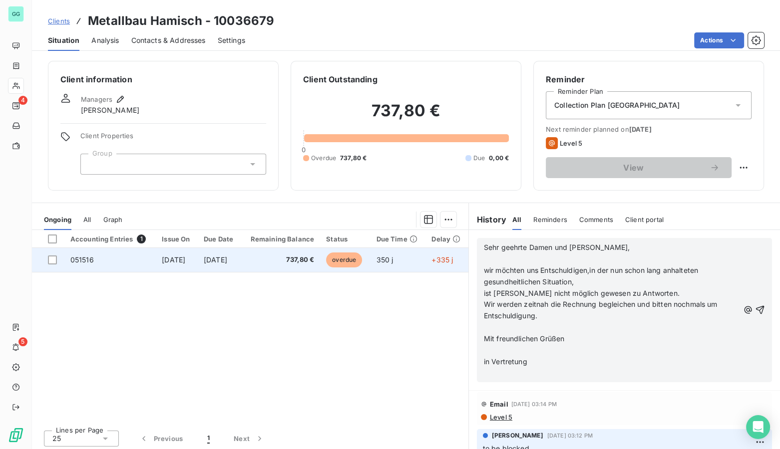
click at [279, 257] on span "737,80 €" at bounding box center [280, 260] width 67 height 10
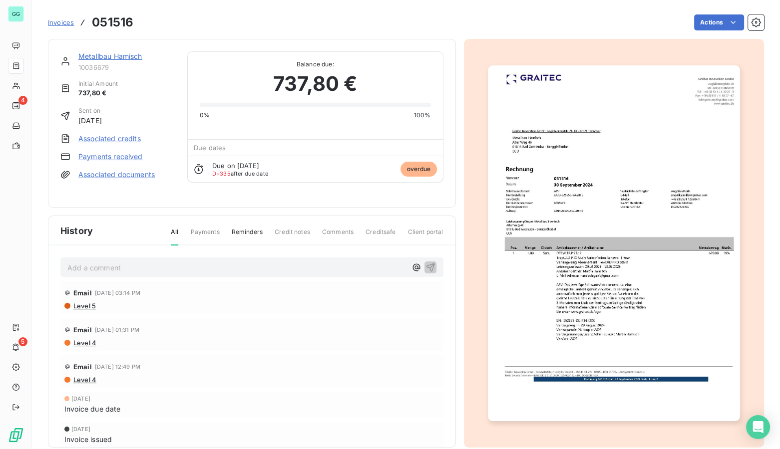
click at [155, 263] on p "Add a comment ﻿" at bounding box center [236, 268] width 339 height 12
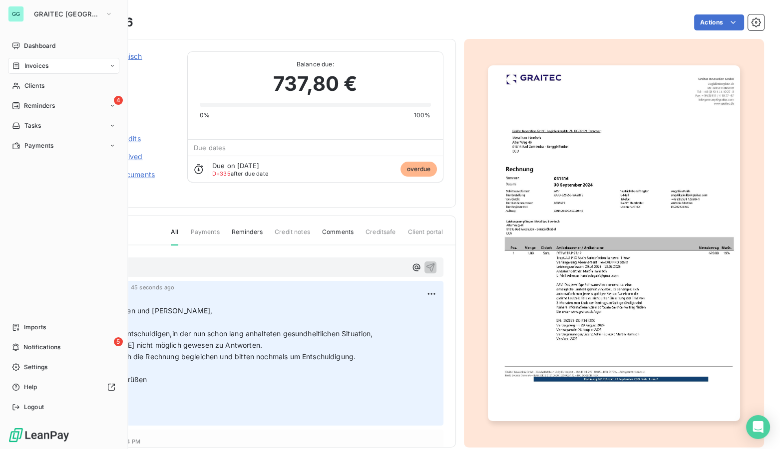
click at [33, 69] on span "Invoices" at bounding box center [36, 65] width 24 height 9
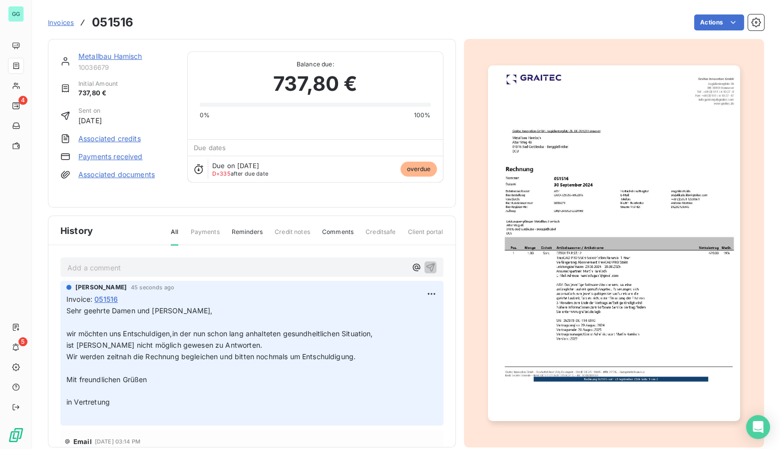
click at [69, 22] on span "Invoices" at bounding box center [61, 22] width 26 height 8
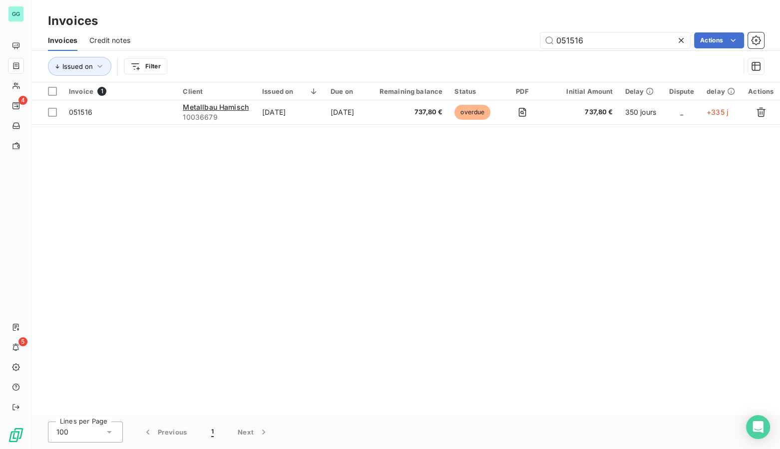
drag, startPoint x: 601, startPoint y: 43, endPoint x: 479, endPoint y: 45, distance: 121.9
click at [492, 43] on div "051516 Actions" at bounding box center [453, 40] width 622 height 16
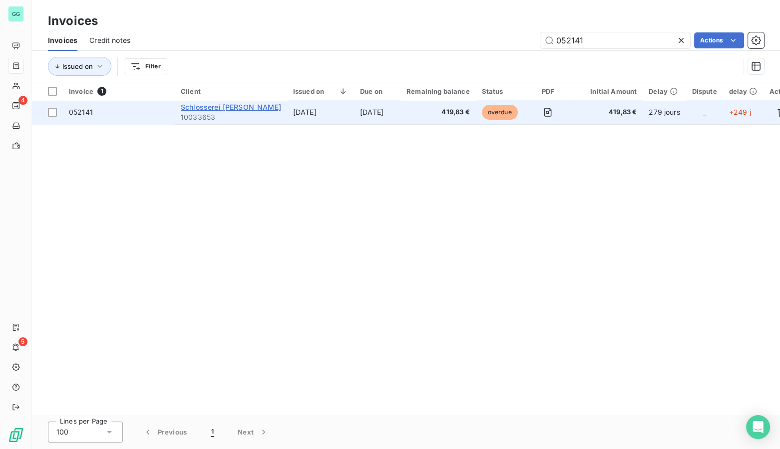
type input "052141"
click at [217, 107] on span "Schlosserei Schwantes" at bounding box center [231, 107] width 100 height 8
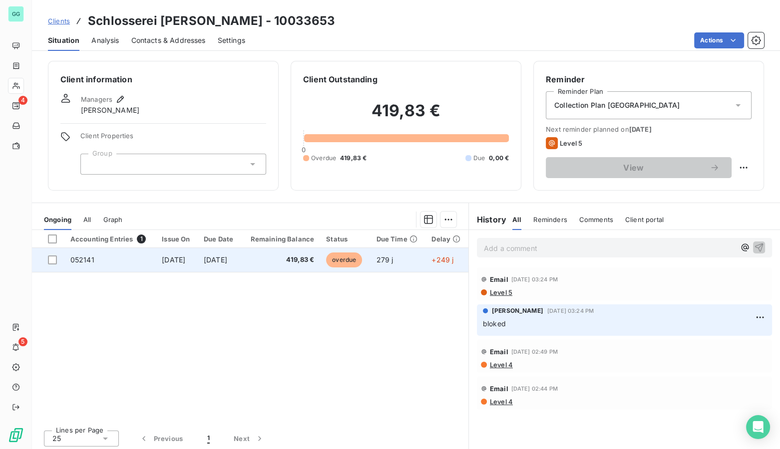
click at [227, 258] on span "Jan 9, 2025" at bounding box center [215, 260] width 23 height 8
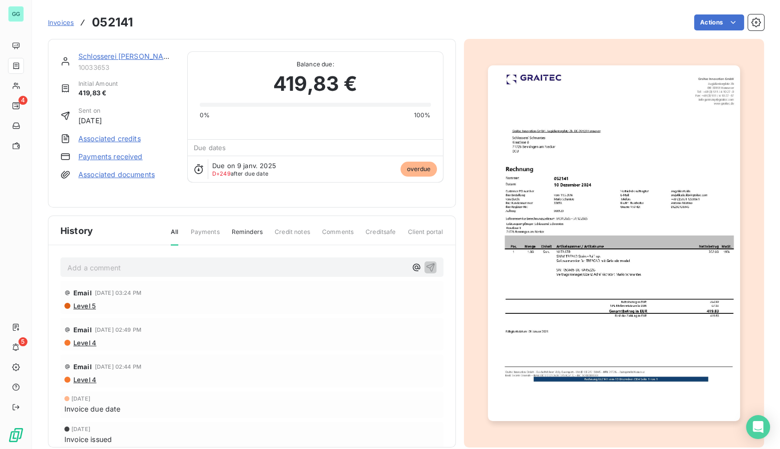
click at [186, 265] on p "Add a comment ﻿" at bounding box center [236, 268] width 339 height 12
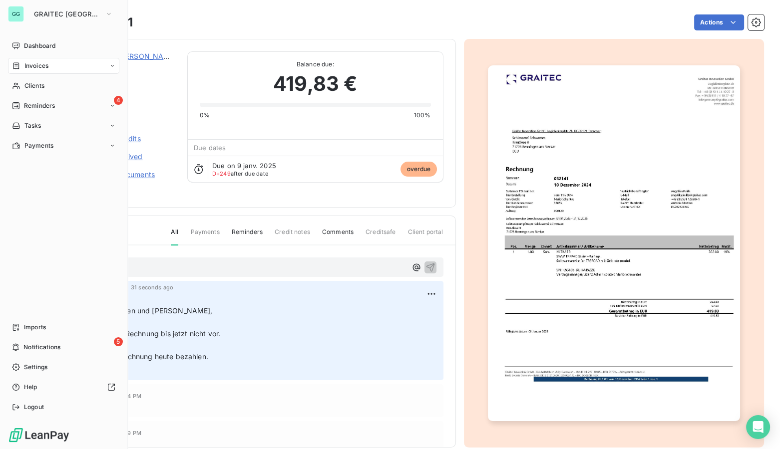
click at [39, 70] on span "Invoices" at bounding box center [36, 65] width 24 height 9
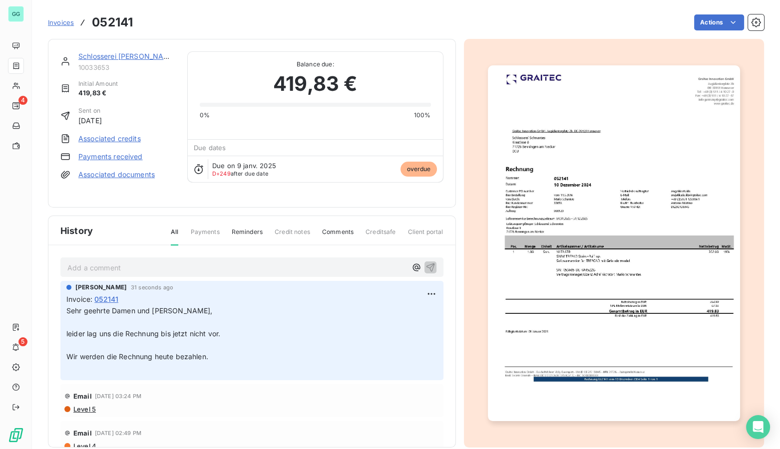
click at [56, 24] on span "Invoices" at bounding box center [61, 22] width 26 height 8
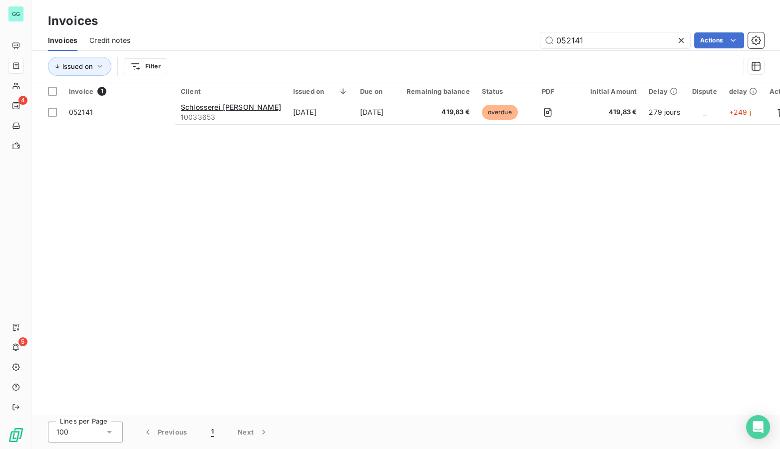
drag, startPoint x: 497, startPoint y: 39, endPoint x: 466, endPoint y: 39, distance: 30.5
click at [466, 39] on div "052141 Actions" at bounding box center [453, 40] width 622 height 16
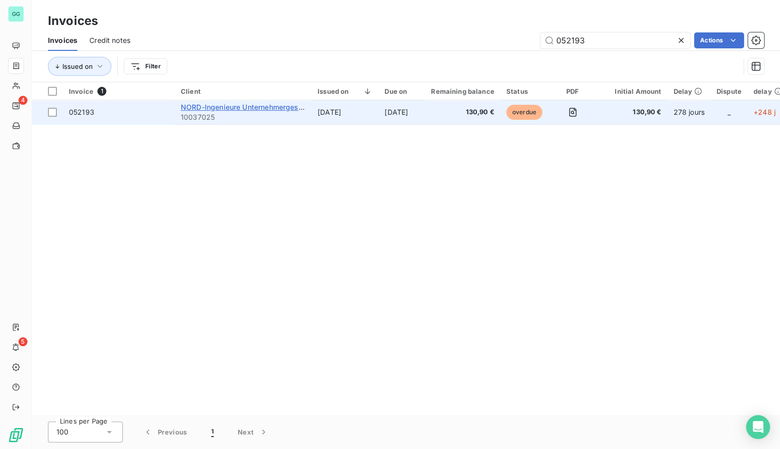
type input "052193"
click at [202, 108] on span "NORD-Ingenieure Unternehmergesellschaft" at bounding box center [254, 107] width 147 height 8
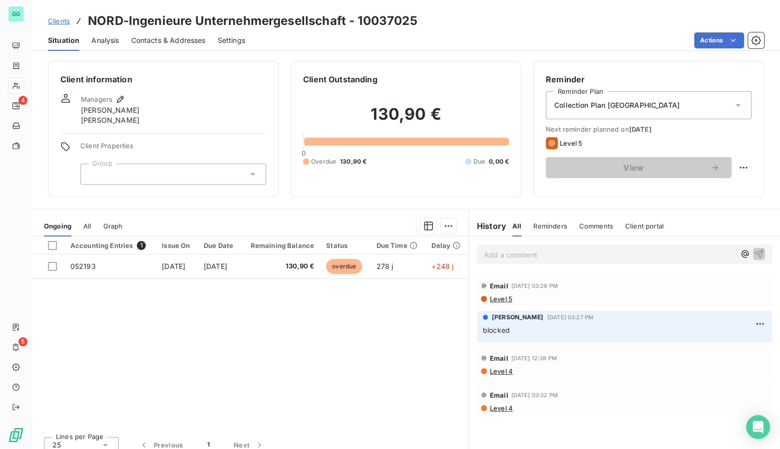
click at [177, 38] on span "Contacts & Addresses" at bounding box center [168, 40] width 74 height 10
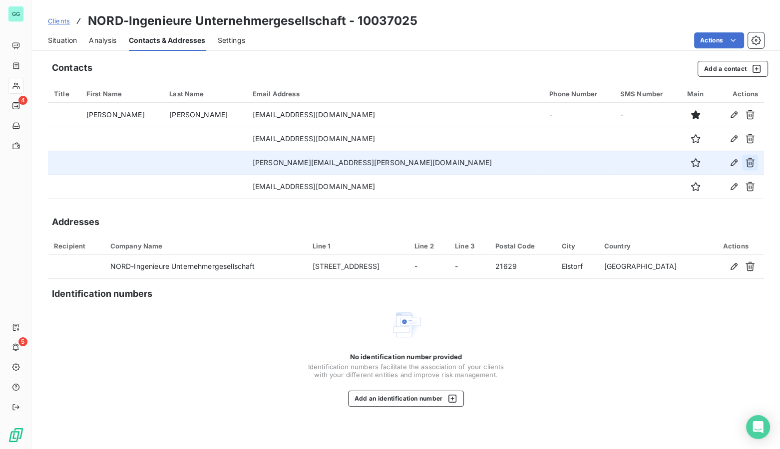
click at [749, 158] on icon "button" at bounding box center [750, 162] width 9 height 9
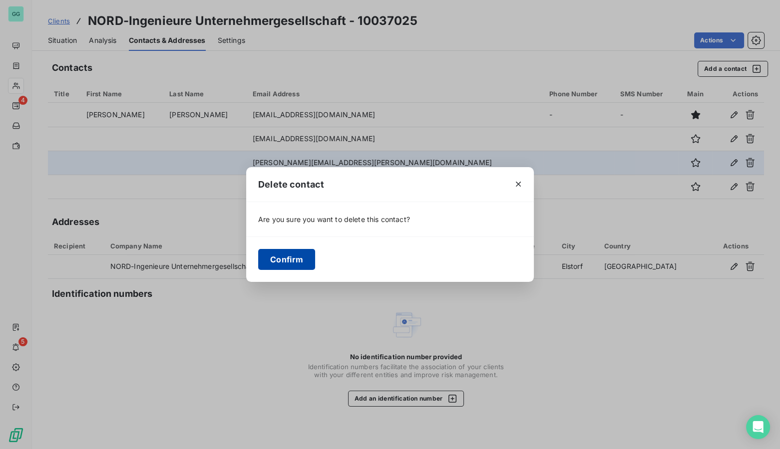
click at [296, 262] on button "Confirm" at bounding box center [286, 259] width 57 height 21
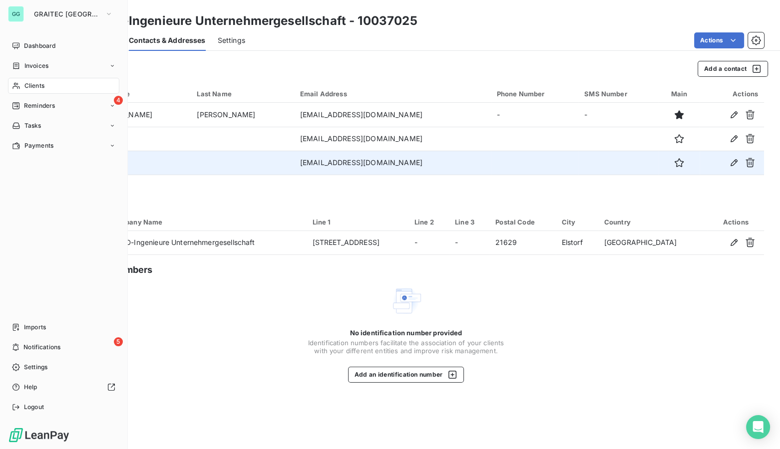
click at [34, 65] on span "Invoices" at bounding box center [36, 65] width 24 height 9
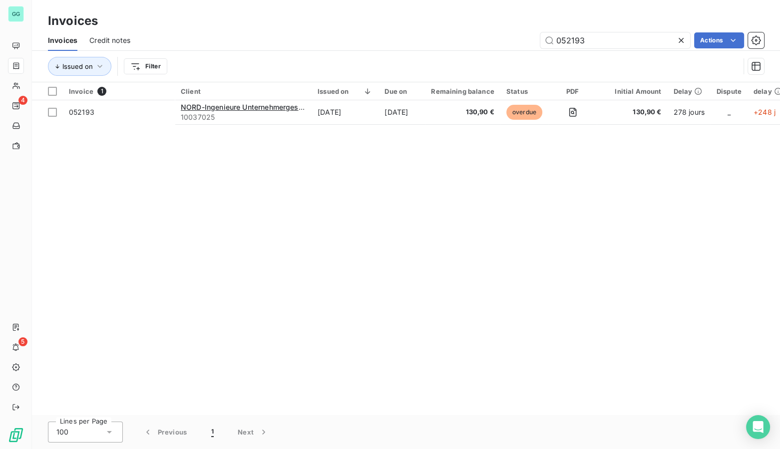
drag, startPoint x: 624, startPoint y: 35, endPoint x: 457, endPoint y: 40, distance: 166.9
click at [457, 40] on div "052193 Actions" at bounding box center [453, 40] width 622 height 16
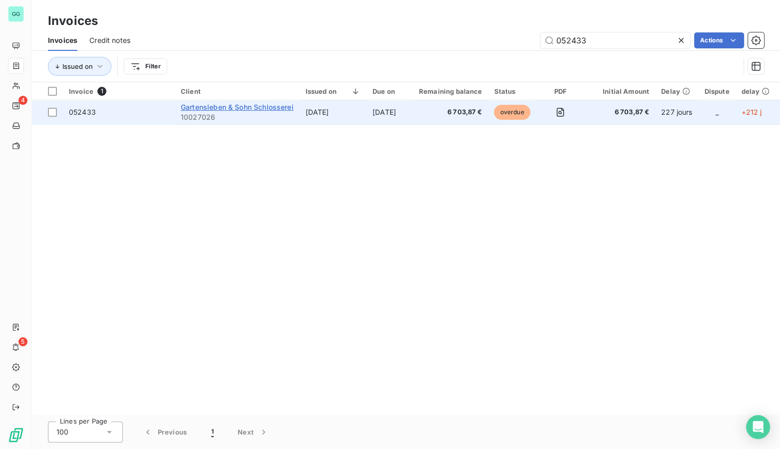
type input "052433"
click at [236, 110] on span "Gartensleben & Sohn Schlosserei" at bounding box center [237, 107] width 113 height 8
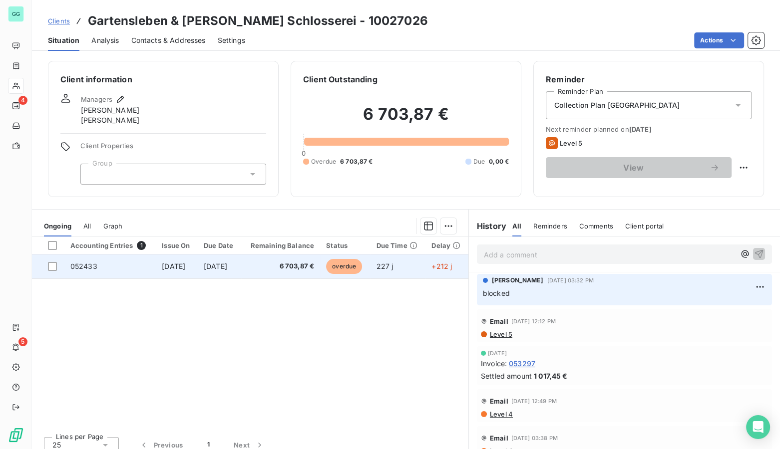
click at [219, 270] on span "Feb 15, 2025" at bounding box center [215, 266] width 23 height 8
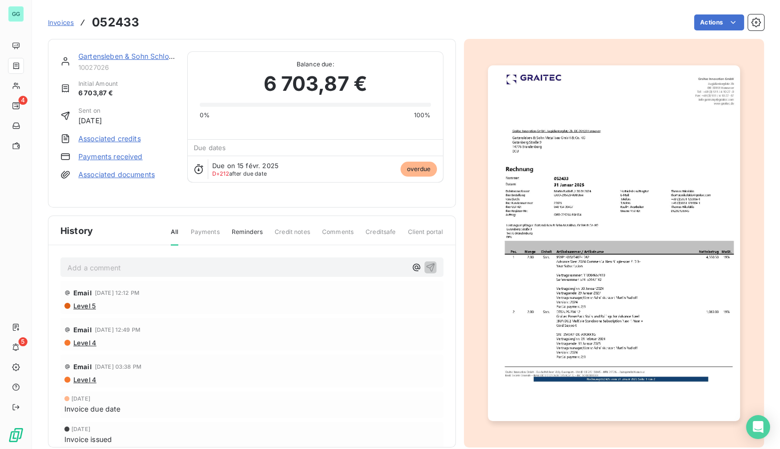
click at [108, 262] on p "Add a comment ﻿" at bounding box center [236, 268] width 339 height 12
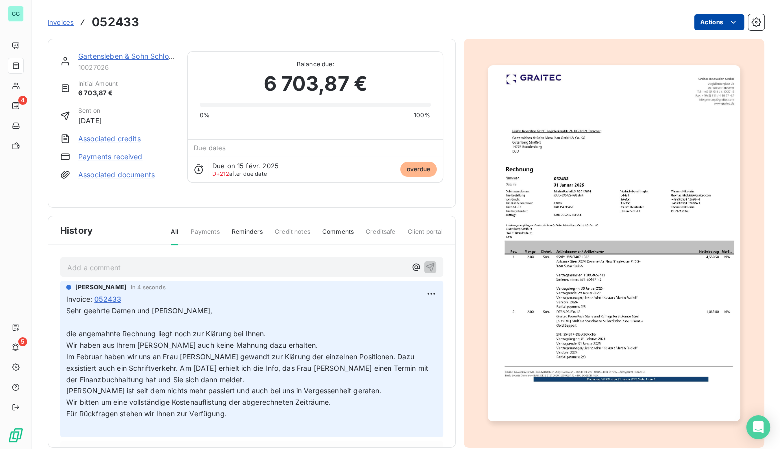
click at [704, 23] on html "GG 4 5 Invoices 052433 Actions Gartensleben & Sohn Schlosserei 10027026 Initial…" at bounding box center [390, 224] width 780 height 449
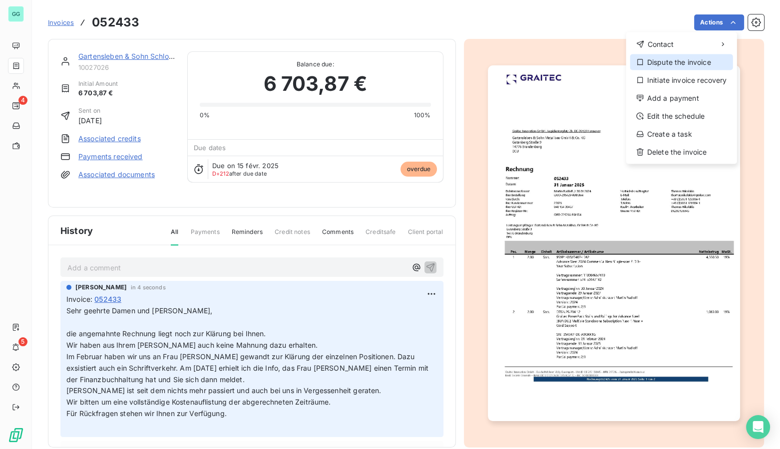
click at [685, 62] on div "Dispute the invoice" at bounding box center [681, 62] width 103 height 16
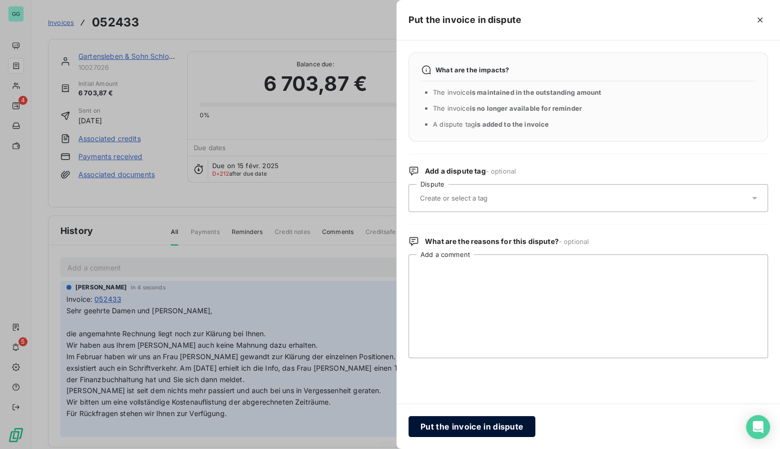
click at [456, 426] on button "Put the invoice in dispute" at bounding box center [472, 426] width 127 height 21
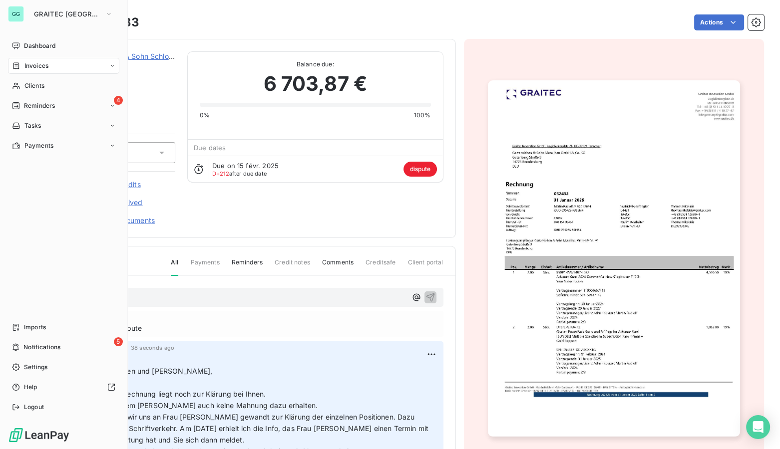
click at [38, 68] on span "Invoices" at bounding box center [36, 65] width 24 height 9
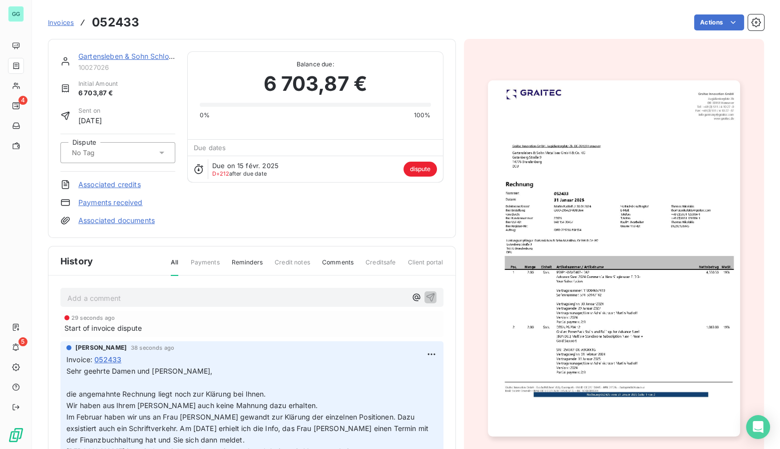
click at [61, 22] on span "Invoices" at bounding box center [61, 22] width 26 height 8
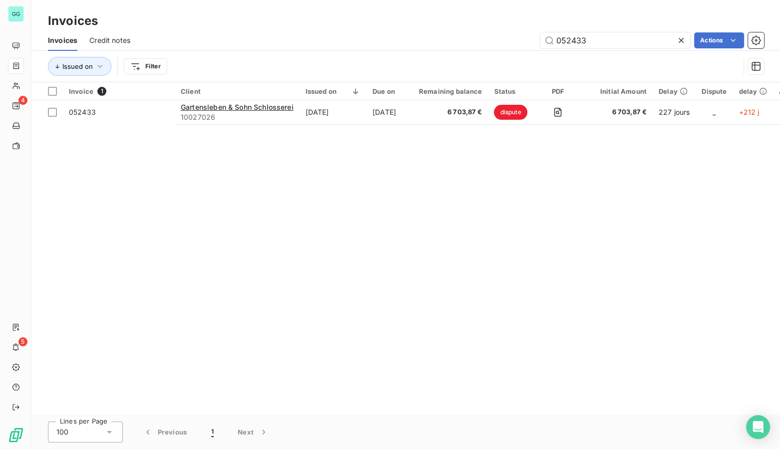
drag, startPoint x: 605, startPoint y: 36, endPoint x: 440, endPoint y: 62, distance: 166.8
click at [479, 45] on div "052433 Actions" at bounding box center [453, 40] width 622 height 16
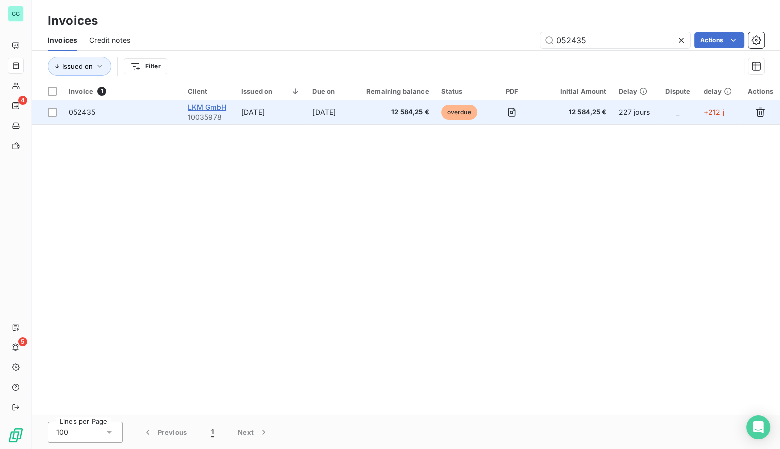
type input "052435"
click at [200, 105] on span "LKM GmbH" at bounding box center [207, 107] width 38 height 8
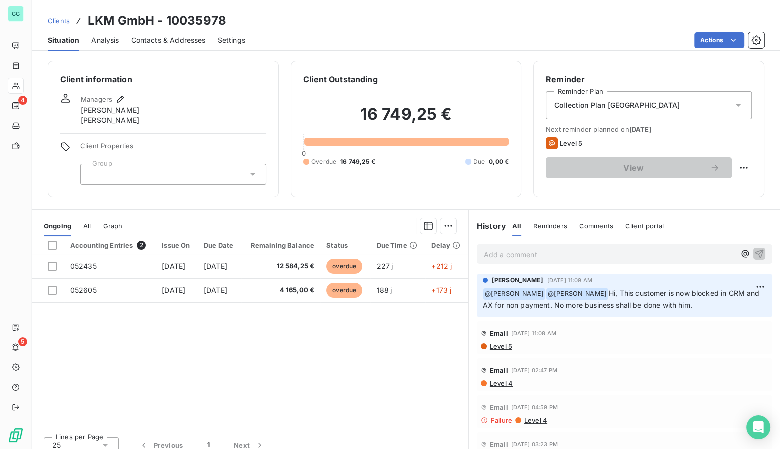
click at [175, 41] on span "Contacts & Addresses" at bounding box center [168, 40] width 74 height 10
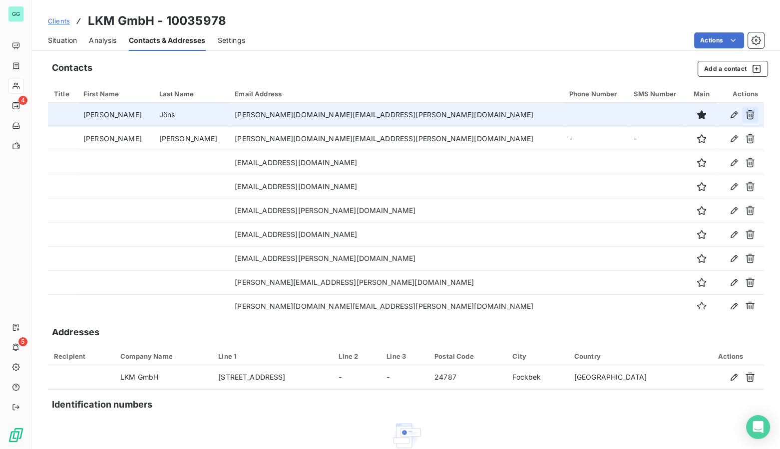
click at [745, 114] on icon "button" at bounding box center [750, 115] width 10 height 10
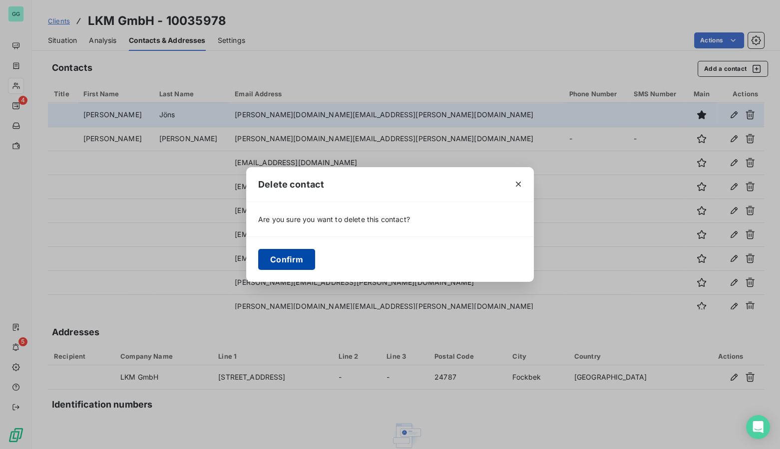
click at [288, 260] on button "Confirm" at bounding box center [286, 259] width 57 height 21
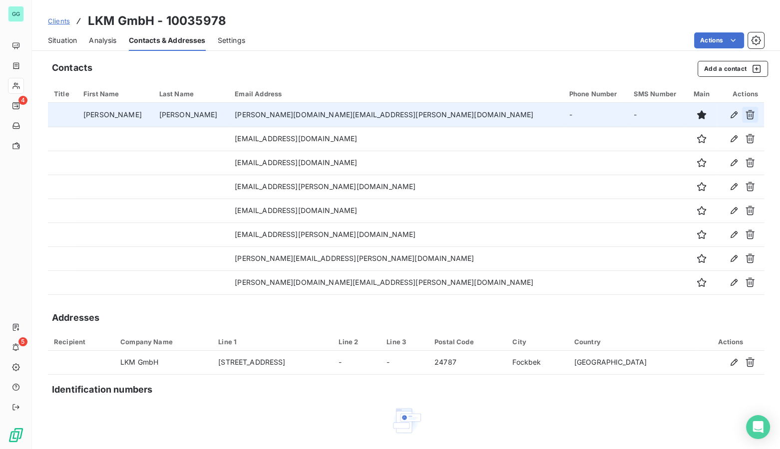
click at [745, 113] on icon "button" at bounding box center [750, 115] width 10 height 10
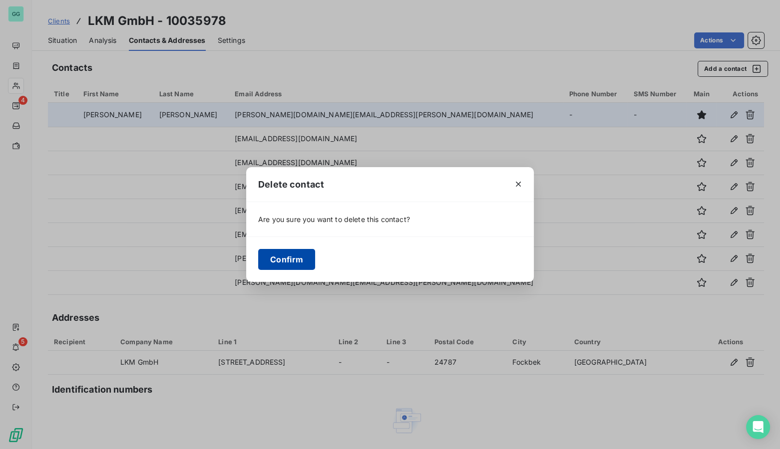
click at [275, 253] on button "Confirm" at bounding box center [286, 259] width 57 height 21
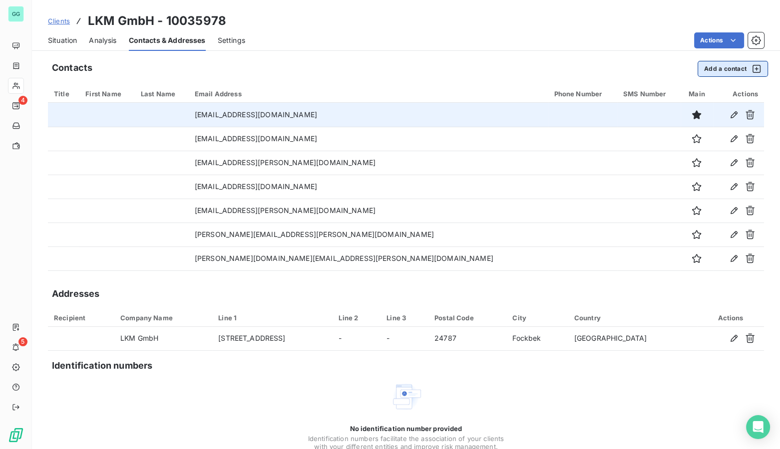
click at [717, 67] on button "Add a contact" at bounding box center [733, 69] width 70 height 16
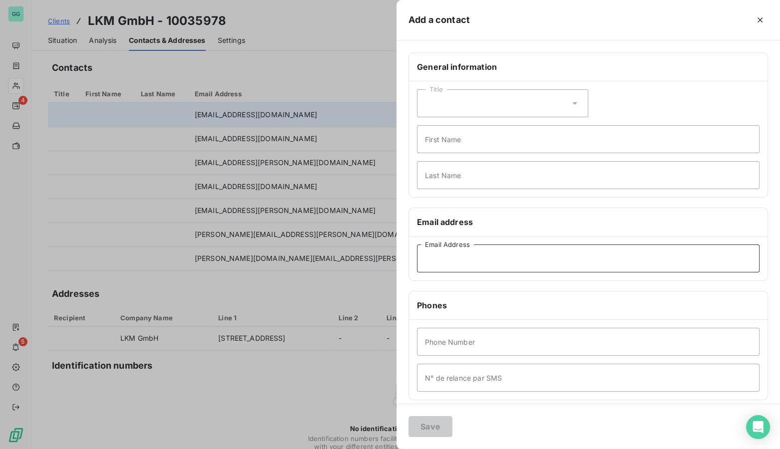
click at [481, 251] on input "Email Address" at bounding box center [588, 259] width 343 height 28
paste input "Maier, Patrizia <patrizia.maier@lkm.sh>"
drag, startPoint x: 474, startPoint y: 259, endPoint x: 416, endPoint y: 260, distance: 57.9
click at [416, 260] on div "Maier, Patrizia <patrizia.maier@lkm.sh> Email Address" at bounding box center [588, 259] width 359 height 44
type input "<patrizia.maier@lkm.sh>"
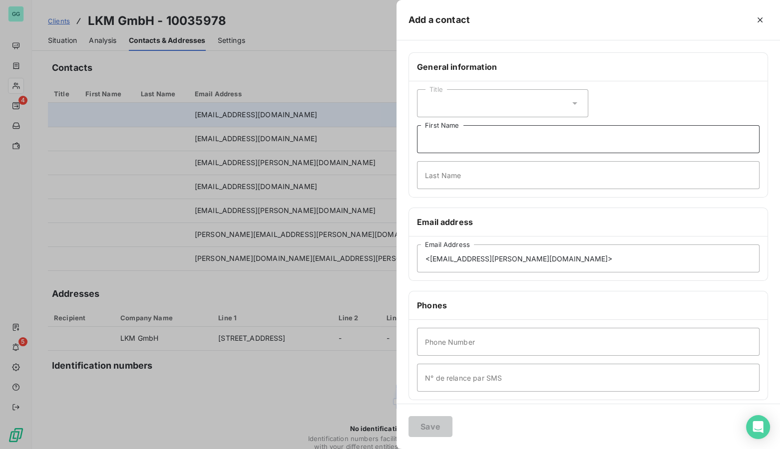
drag, startPoint x: 474, startPoint y: 136, endPoint x: 476, endPoint y: 147, distance: 11.2
click at [474, 136] on input "First Name" at bounding box center [588, 139] width 343 height 28
paste input "Maier, Patrizia"
type input "Maier, Patrizia"
click at [609, 263] on input "<patrizia.maier@lkm.sh>" at bounding box center [588, 259] width 343 height 28
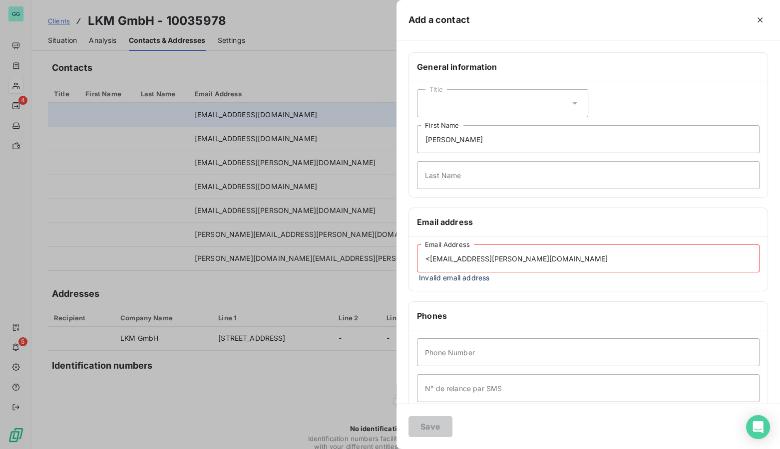
click at [430, 258] on input "<patrizia.maier@lkm.sh" at bounding box center [588, 259] width 343 height 28
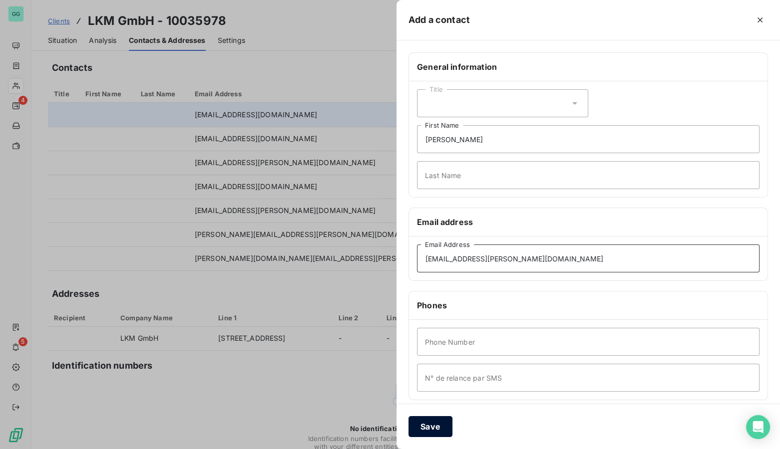
type input "patrizia.maier@lkm.sh"
click at [431, 420] on button "Save" at bounding box center [431, 426] width 44 height 21
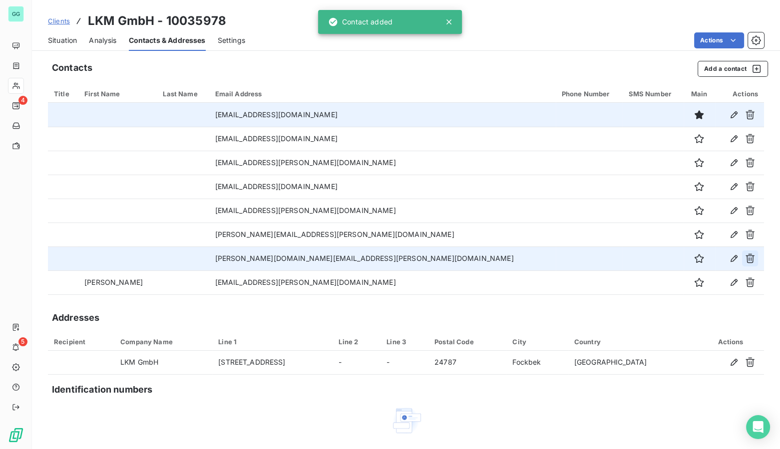
click at [745, 259] on icon "button" at bounding box center [750, 259] width 10 height 10
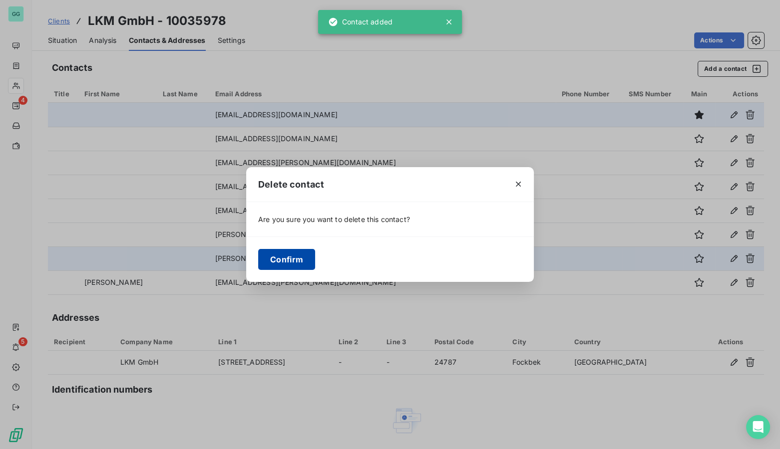
click at [295, 262] on button "Confirm" at bounding box center [286, 259] width 57 height 21
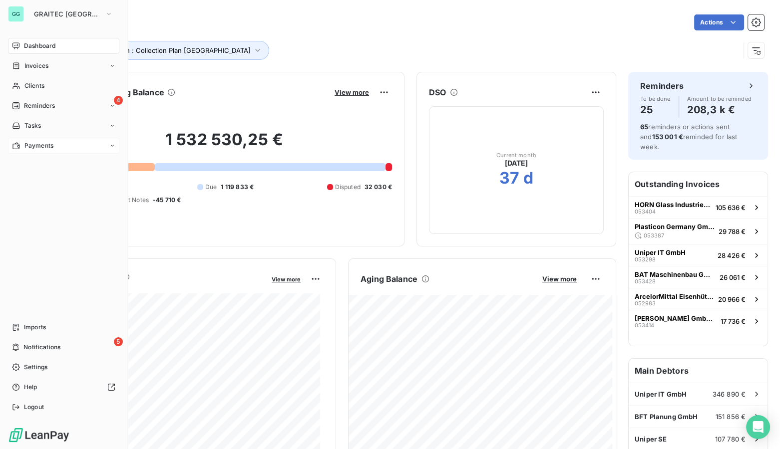
click at [33, 146] on span "Payments" at bounding box center [38, 145] width 29 height 9
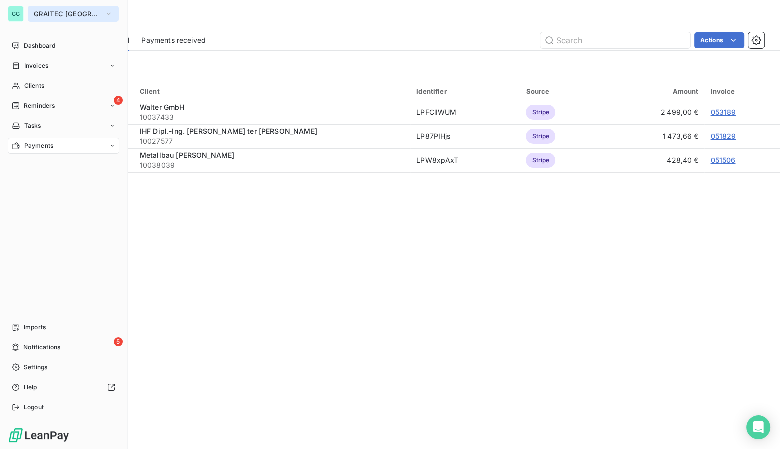
click at [36, 12] on span "GRAITEC [GEOGRAPHIC_DATA]" at bounding box center [67, 14] width 67 height 8
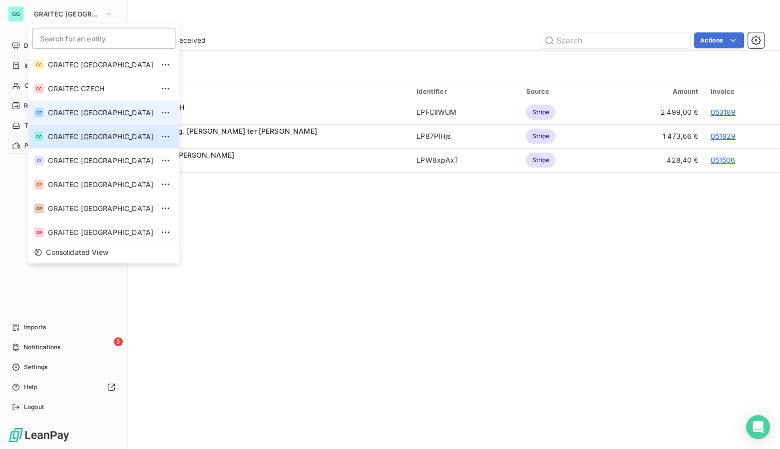
click at [67, 115] on span "GRAITEC [GEOGRAPHIC_DATA]" at bounding box center [100, 113] width 105 height 10
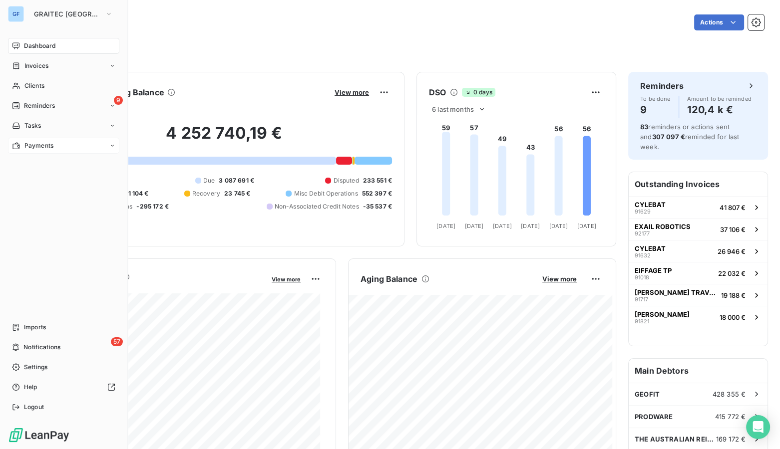
click at [28, 146] on span "Payments" at bounding box center [38, 145] width 29 height 9
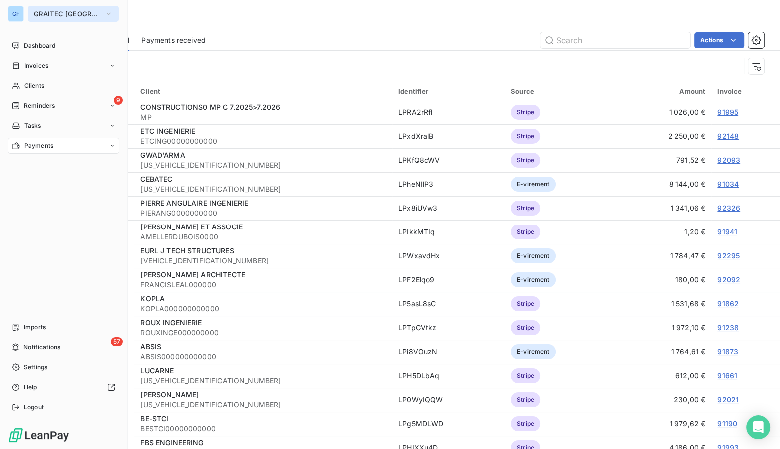
click at [53, 14] on span "GRAITEC [GEOGRAPHIC_DATA]" at bounding box center [67, 14] width 67 height 8
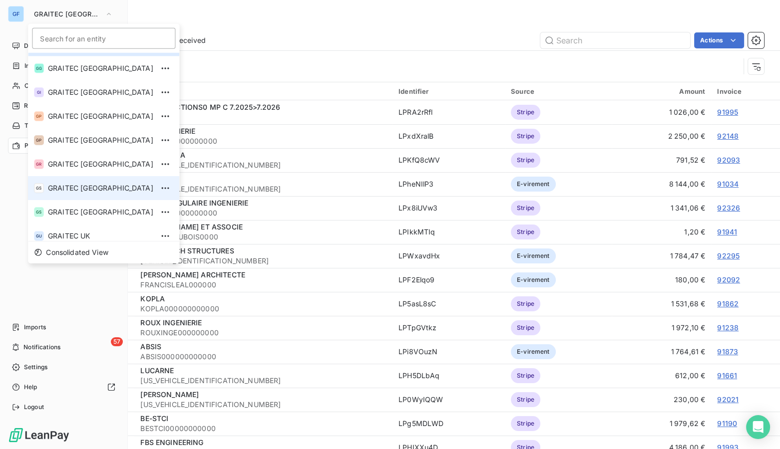
scroll to position [90, 0]
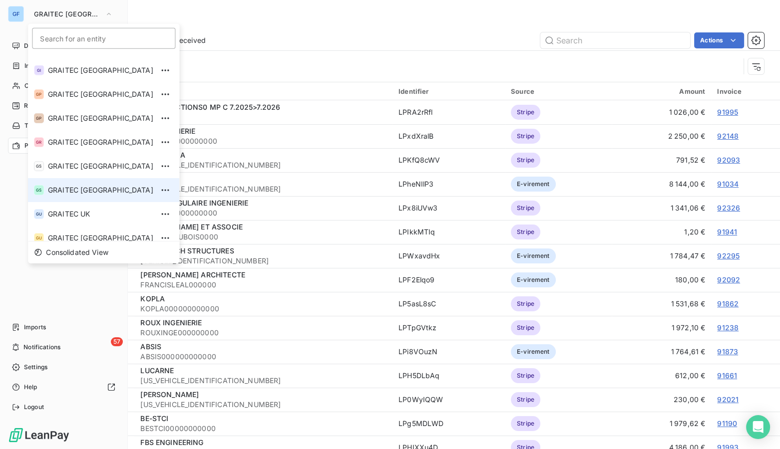
click at [75, 184] on li "GS GRAITEC [GEOGRAPHIC_DATA]" at bounding box center [103, 190] width 151 height 24
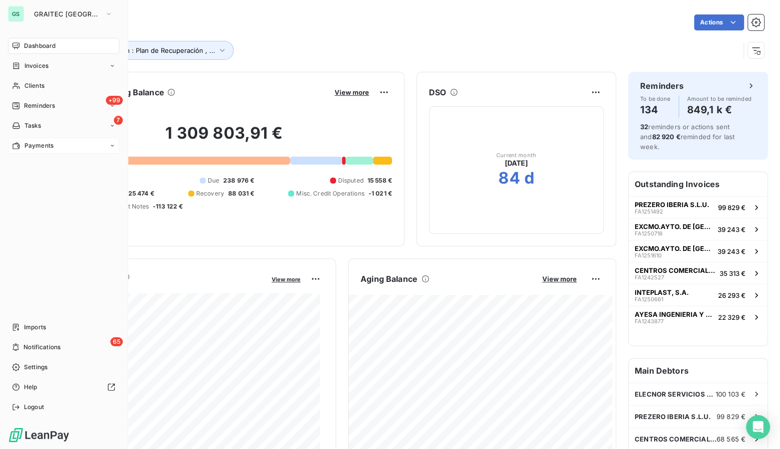
click at [53, 146] on div "Payments" at bounding box center [63, 146] width 111 height 16
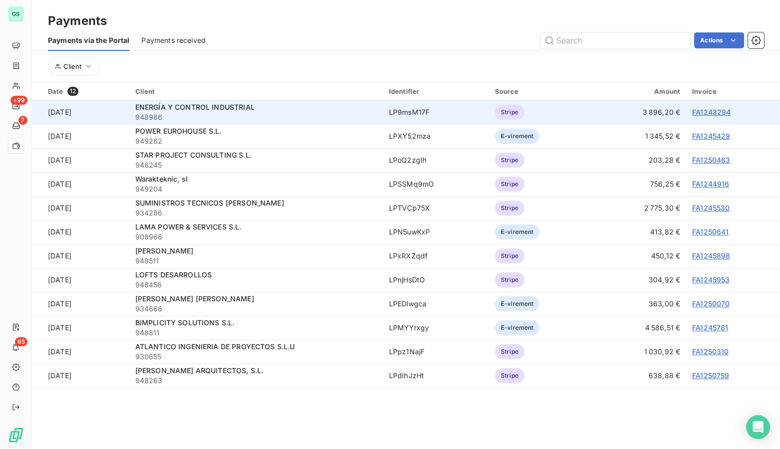
click at [705, 112] on link "FA1243294" at bounding box center [711, 112] width 38 height 8
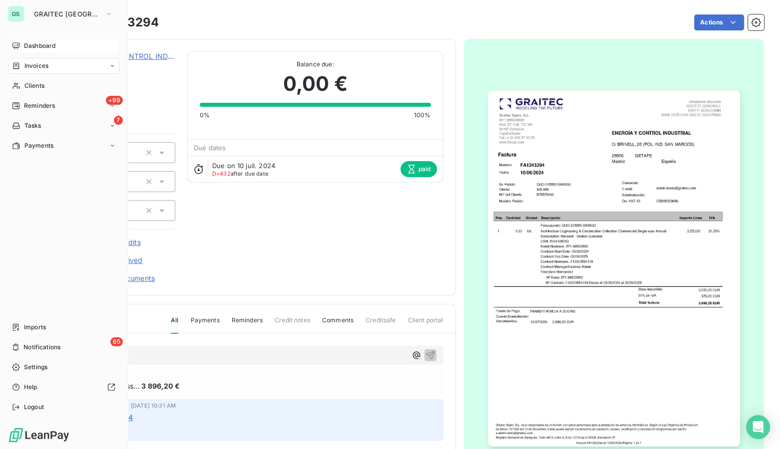
click at [44, 47] on span "Dashboard" at bounding box center [39, 45] width 31 height 9
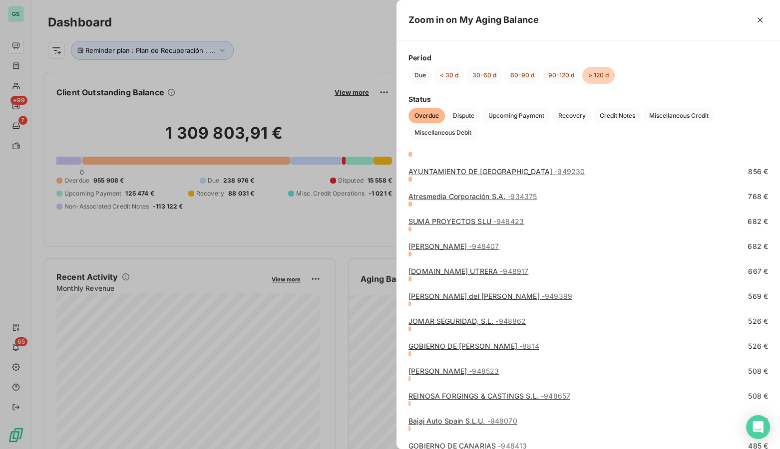
scroll to position [1536, 0]
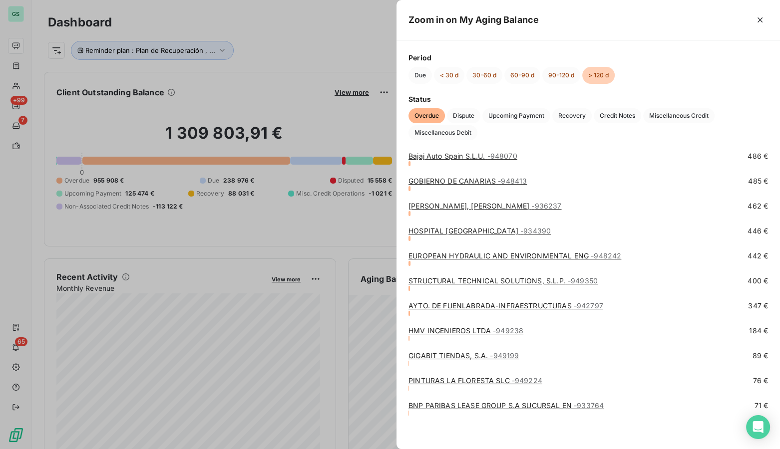
click at [330, 41] on div at bounding box center [390, 224] width 780 height 449
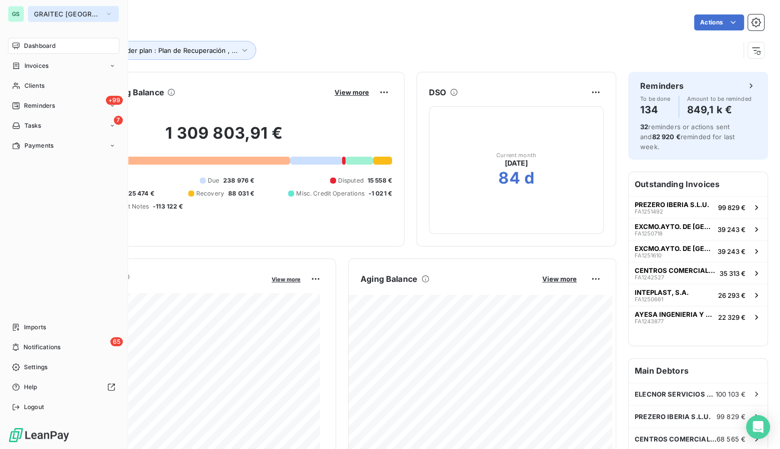
click at [40, 12] on span "GRAITEC [GEOGRAPHIC_DATA]" at bounding box center [67, 14] width 67 height 8
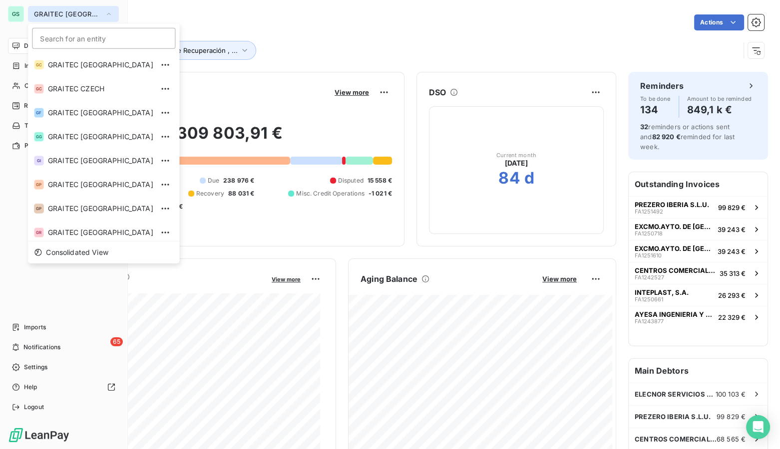
scroll to position [51, 0]
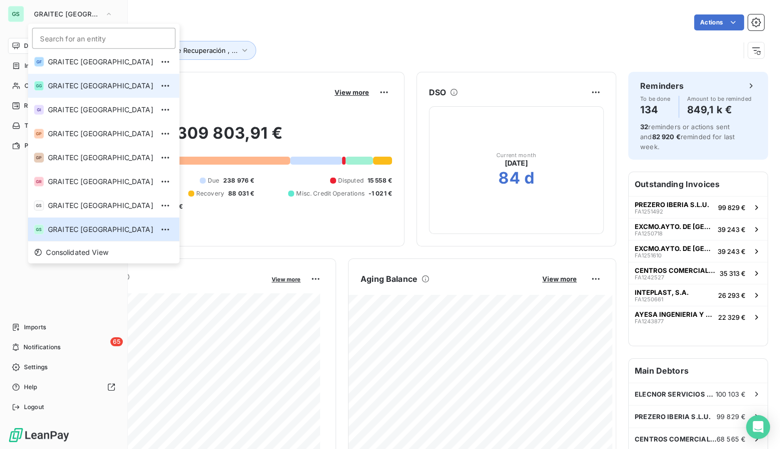
click at [58, 77] on li "GG GRAITEC GERMANY" at bounding box center [103, 86] width 151 height 24
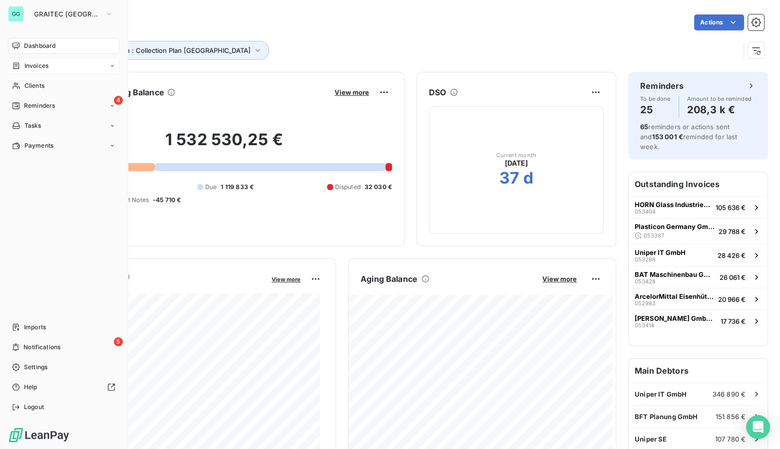
click at [29, 62] on span "Invoices" at bounding box center [36, 65] width 24 height 9
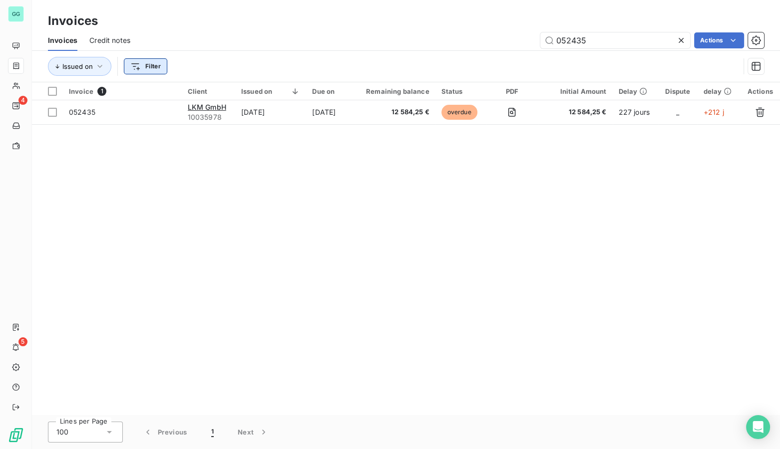
click at [149, 62] on html "GG 4 5 Invoices Invoices Credit notes 052435 Actions Issued on Filter Invoice 1…" at bounding box center [390, 224] width 780 height 449
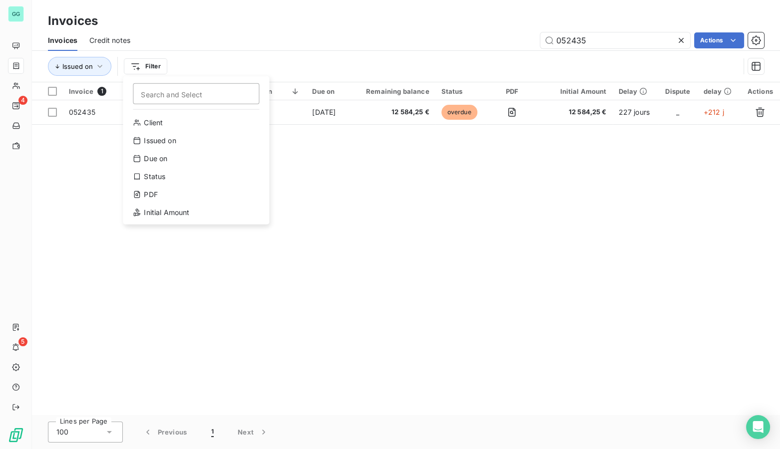
click at [179, 42] on html "GG 4 5 Invoices Invoices Credit notes 052435 Actions Issued on Filter Search an…" at bounding box center [390, 224] width 780 height 449
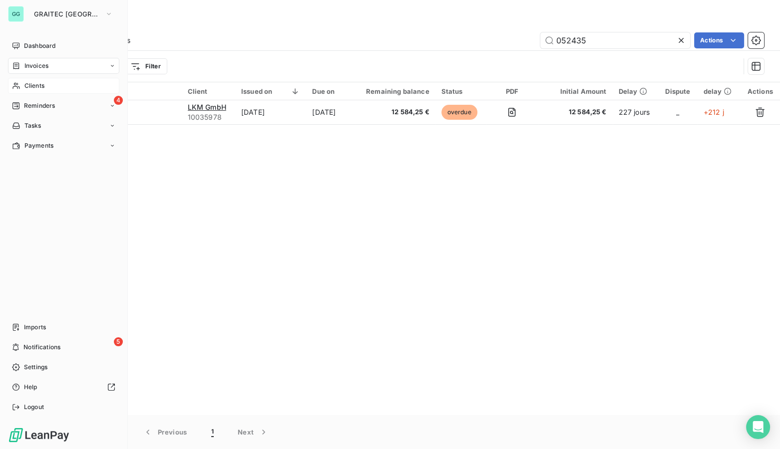
click at [32, 83] on span "Clients" at bounding box center [34, 85] width 20 height 9
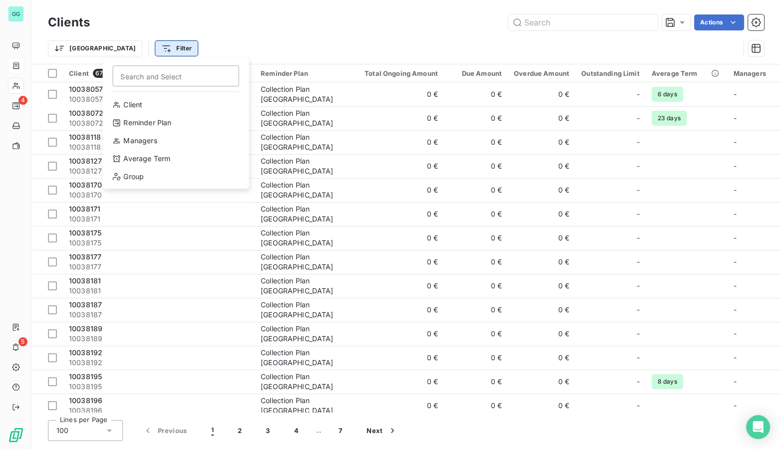
click at [133, 48] on html "GG 4 5 Clients Actions Trier Filter Search and Select Client Reminder Plan Mana…" at bounding box center [390, 224] width 780 height 449
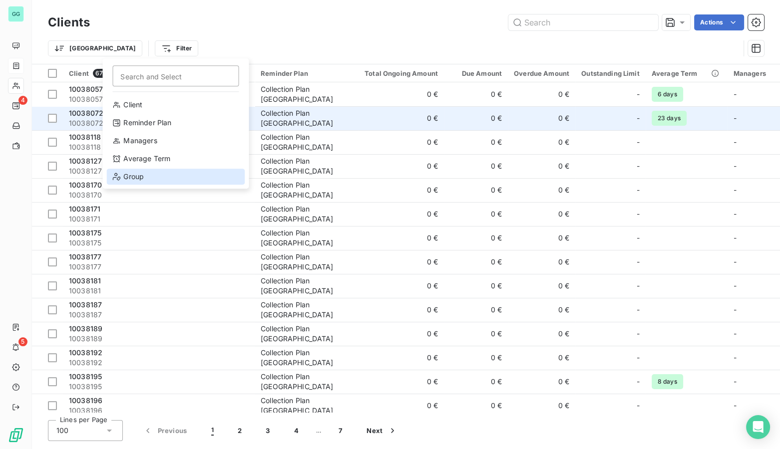
click at [130, 174] on div "Group" at bounding box center [175, 177] width 138 height 16
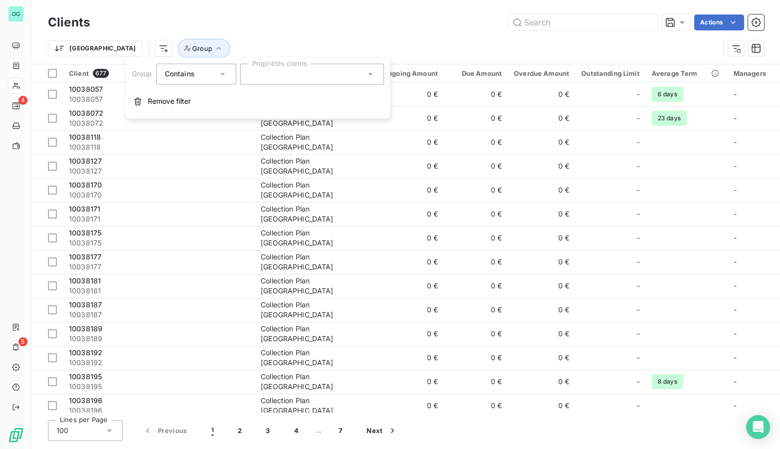
click at [292, 75] on div at bounding box center [312, 73] width 144 height 21
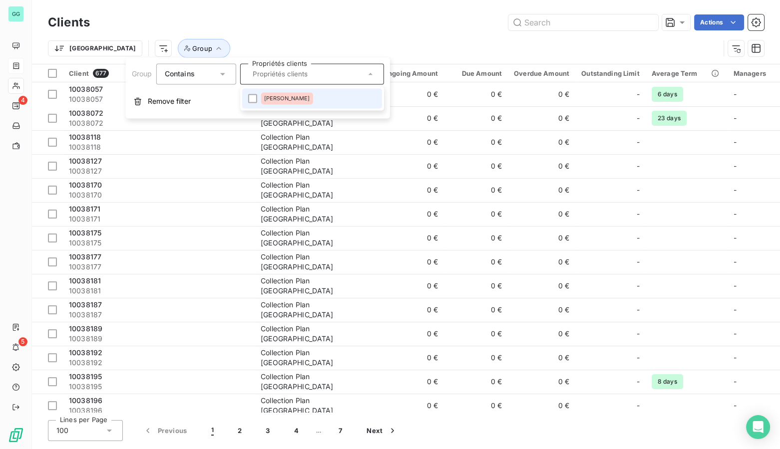
click at [263, 99] on div "Dorsch" at bounding box center [287, 98] width 52 height 12
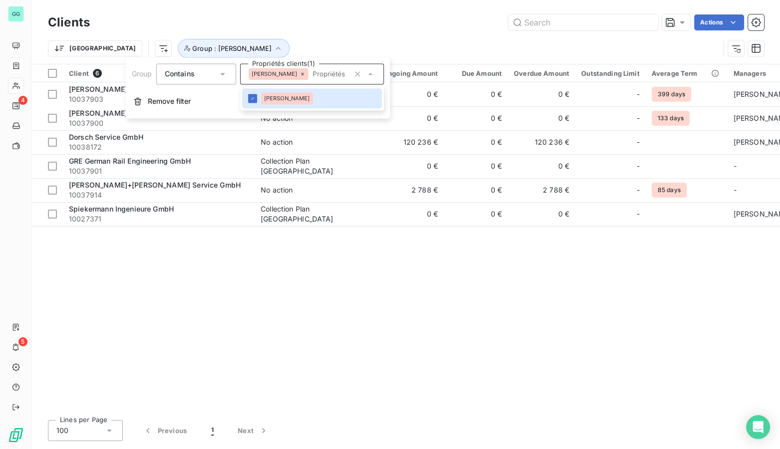
click at [367, 27] on div "Actions" at bounding box center [433, 22] width 662 height 16
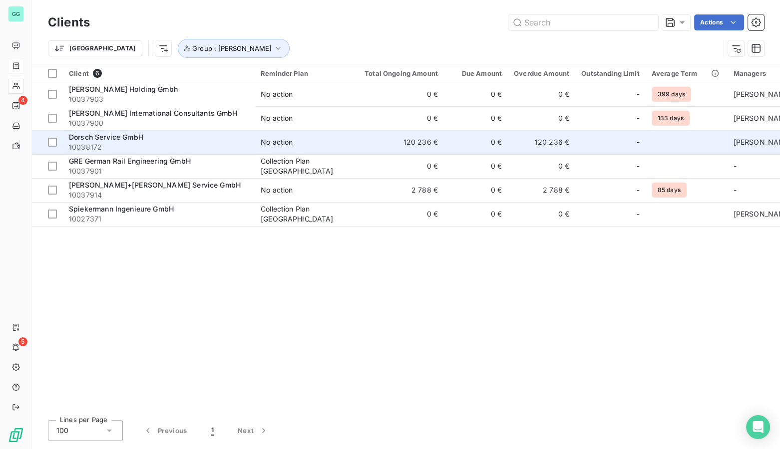
click at [547, 139] on td "120 236 €" at bounding box center [541, 142] width 67 height 24
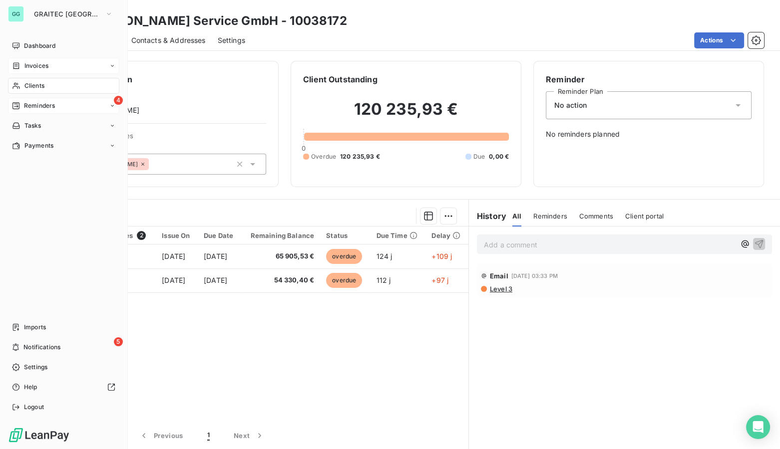
click at [39, 104] on span "Reminders" at bounding box center [39, 105] width 31 height 9
click at [41, 85] on span "Clients" at bounding box center [34, 85] width 20 height 9
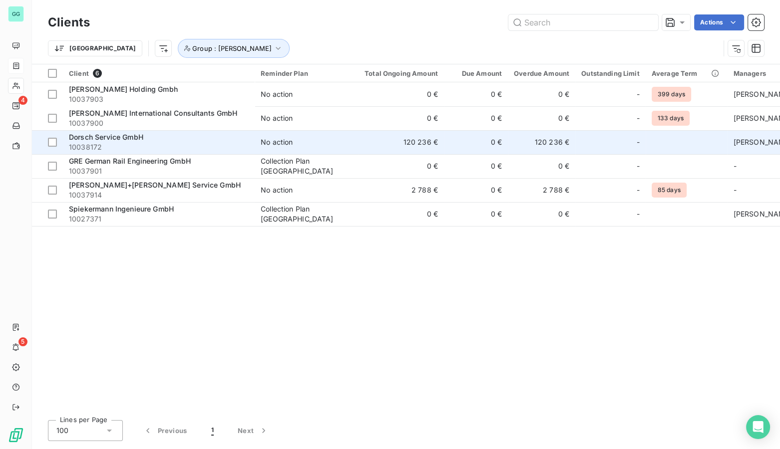
click at [458, 140] on td "0 €" at bounding box center [476, 142] width 64 height 24
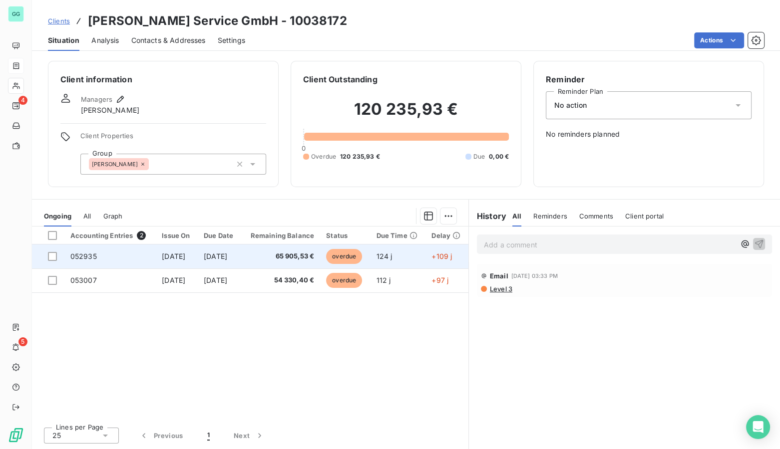
click at [185, 255] on span "[DATE]" at bounding box center [173, 256] width 23 height 8
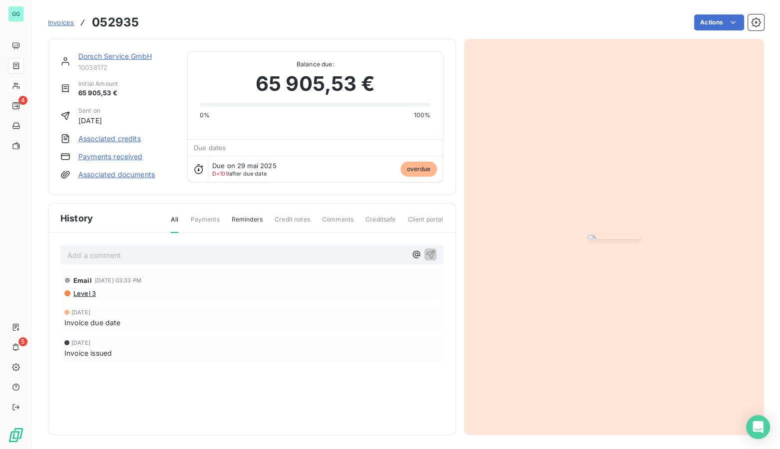
click at [65, 25] on span "Invoices" at bounding box center [61, 22] width 26 height 8
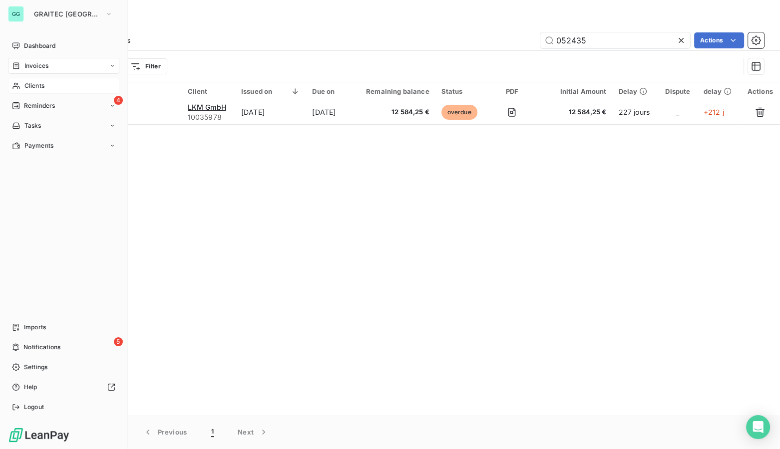
click at [31, 86] on span "Clients" at bounding box center [34, 85] width 20 height 9
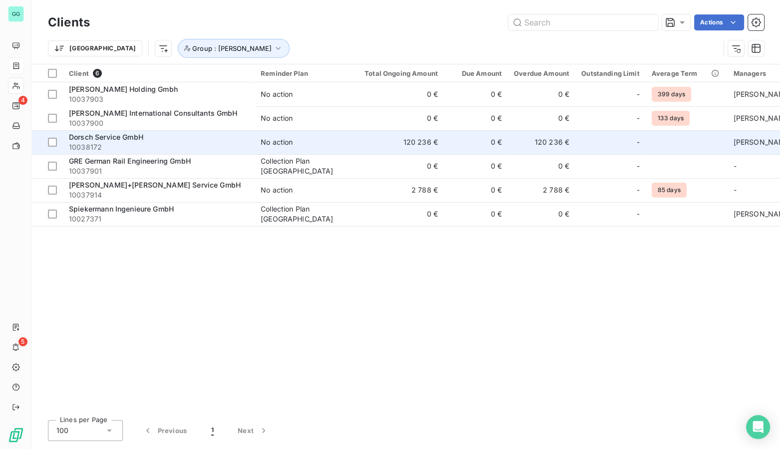
click at [132, 140] on span "Dorsch Service GmbH" at bounding box center [106, 137] width 74 height 8
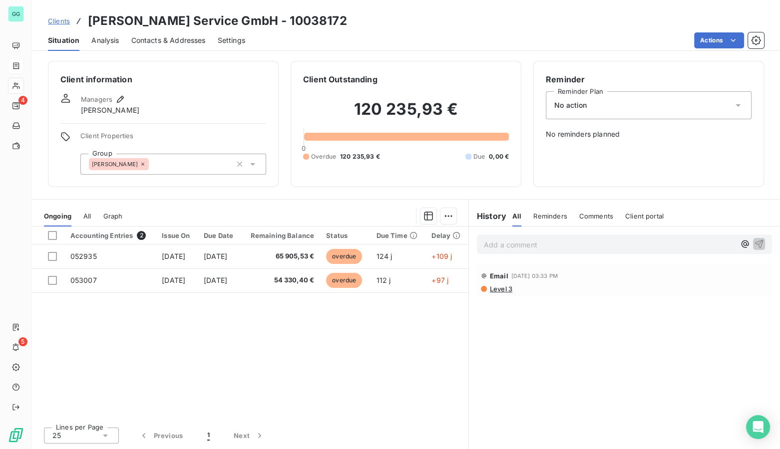
click at [625, 113] on div "No action" at bounding box center [649, 105] width 206 height 28
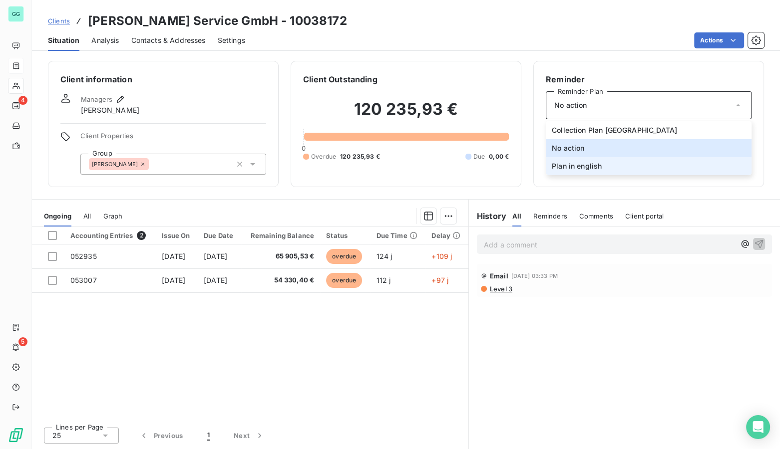
click at [565, 168] on span "Plan in english" at bounding box center [577, 166] width 50 height 10
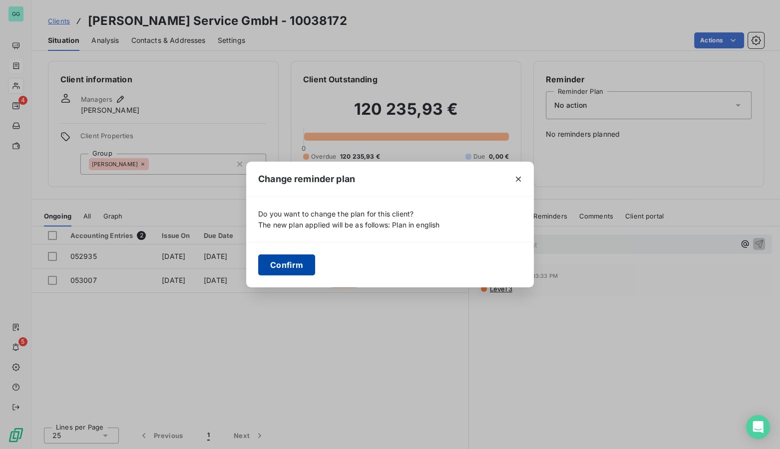
click at [279, 263] on button "Confirm" at bounding box center [286, 265] width 57 height 21
